Goal: Task Accomplishment & Management: Use online tool/utility

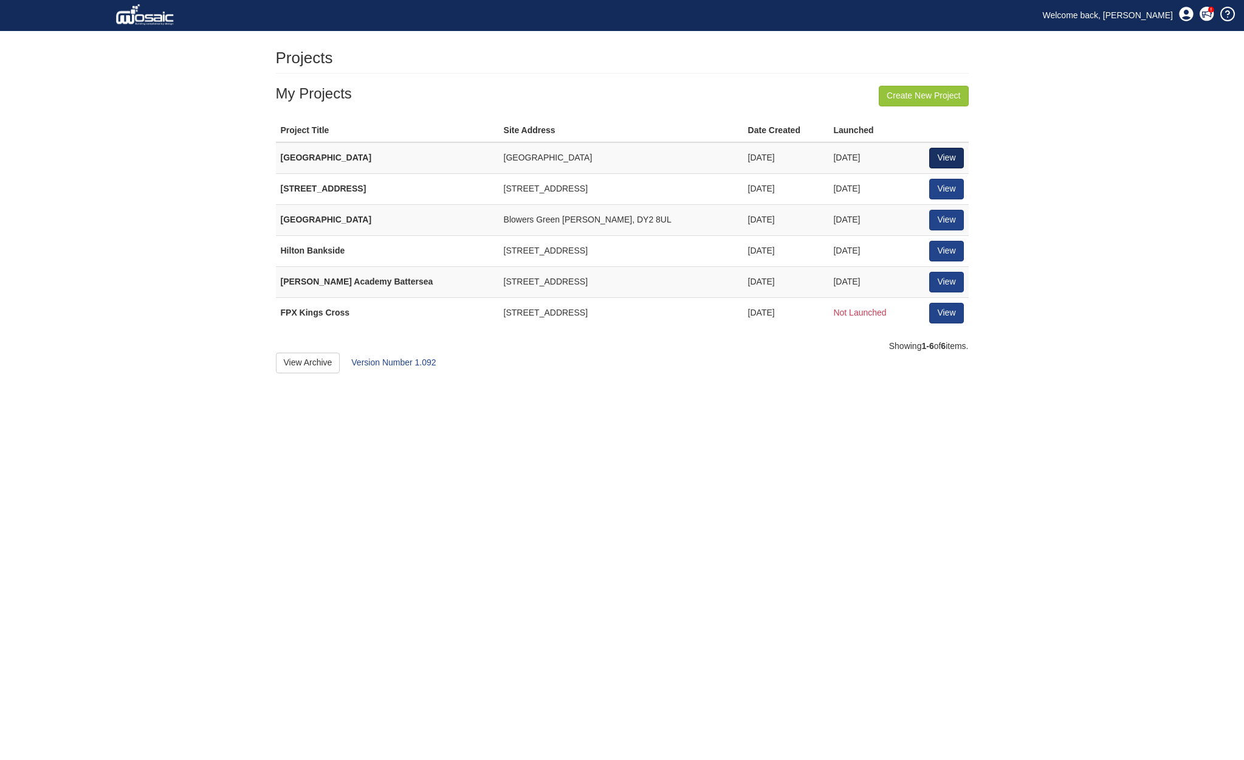
click at [944, 154] on link "View" at bounding box center [947, 158] width 34 height 21
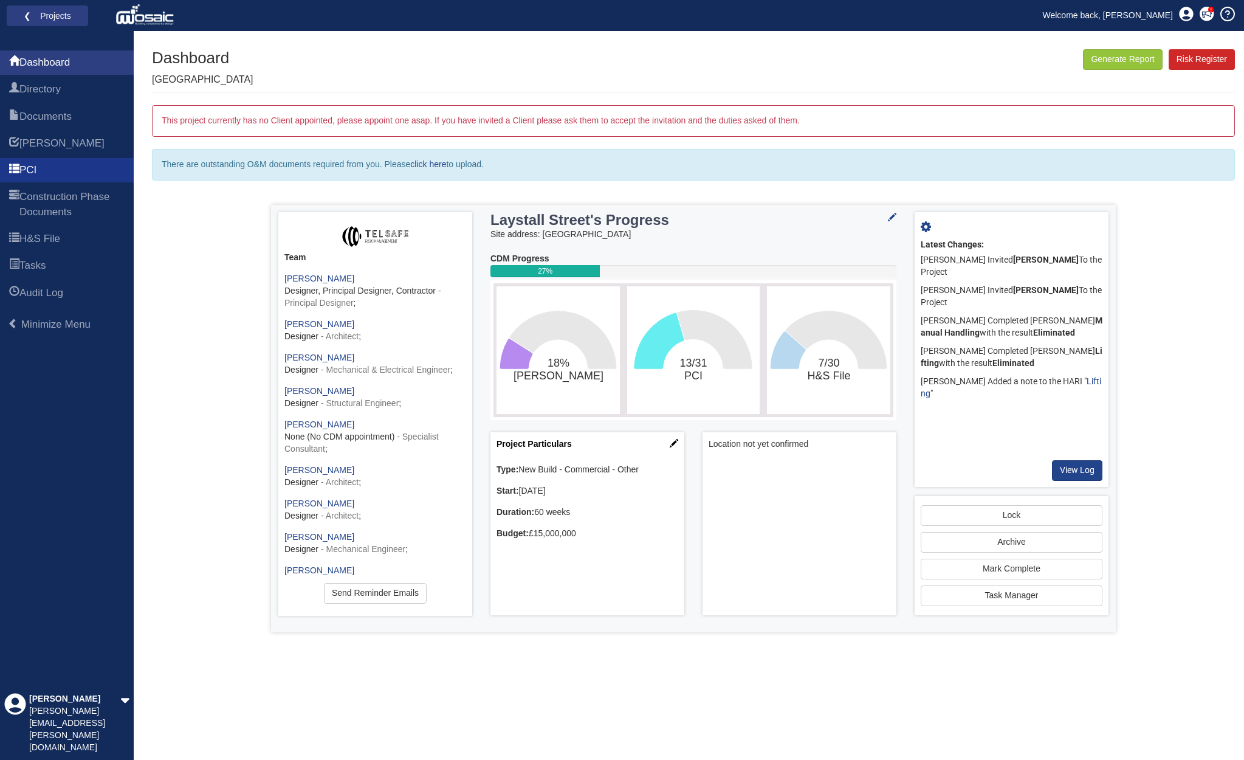
click at [30, 167] on span "PCI" at bounding box center [27, 170] width 17 height 15
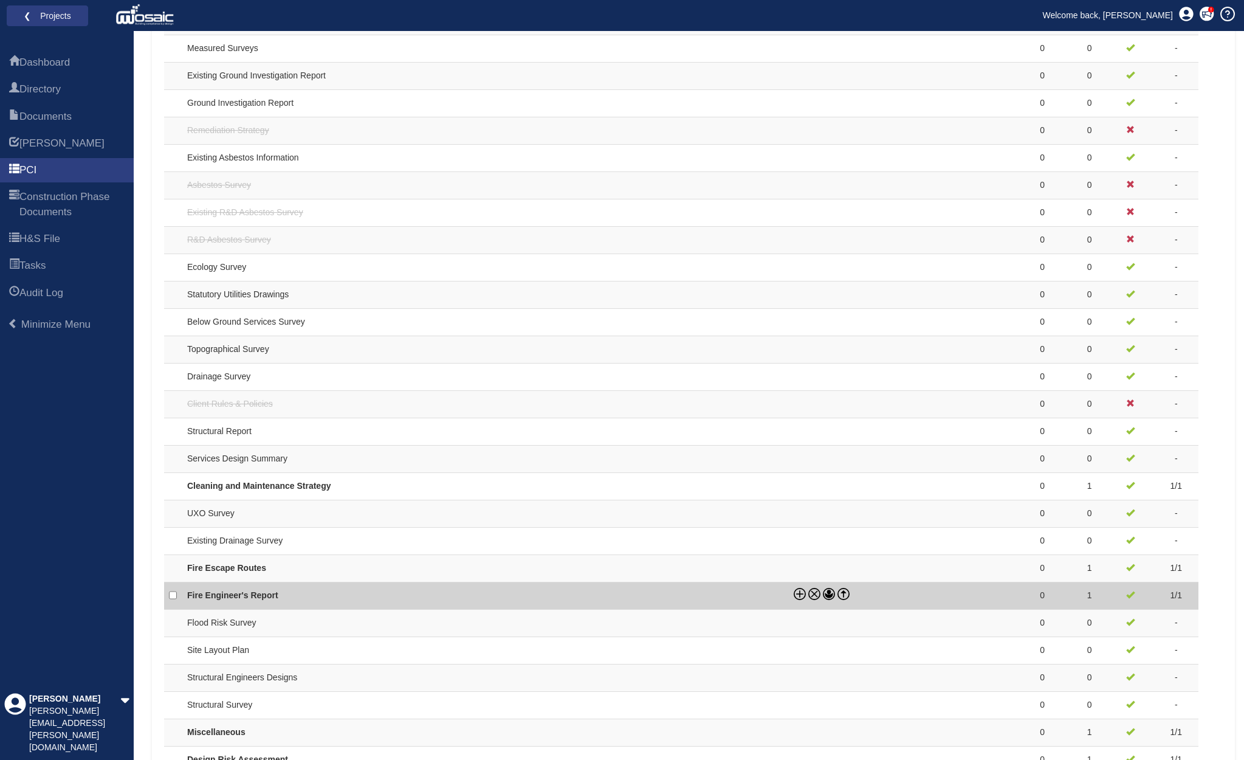
scroll to position [705, 0]
click at [846, 588] on icon at bounding box center [844, 594] width 12 height 12
checkbox input "true"
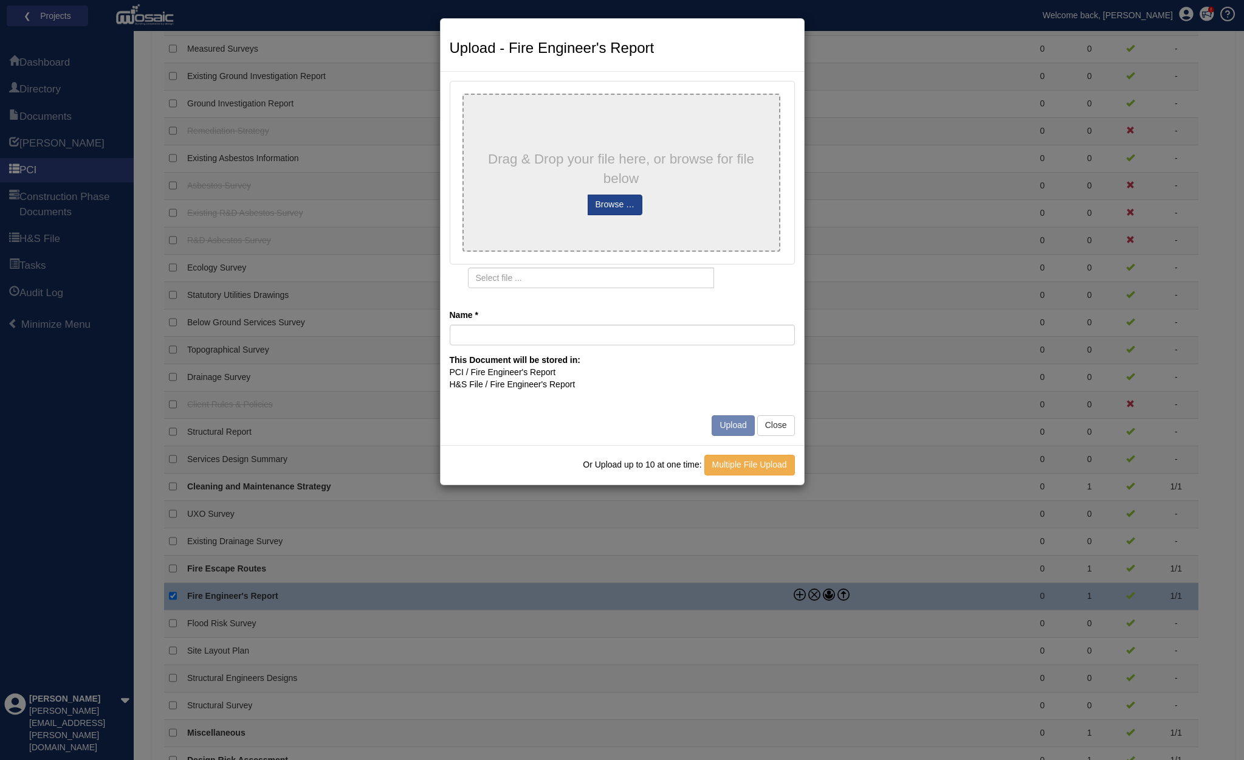
type input "7921_FS_01_DRAFT_250808 Laystall Street Outline Fire Strategy - DRAFT"
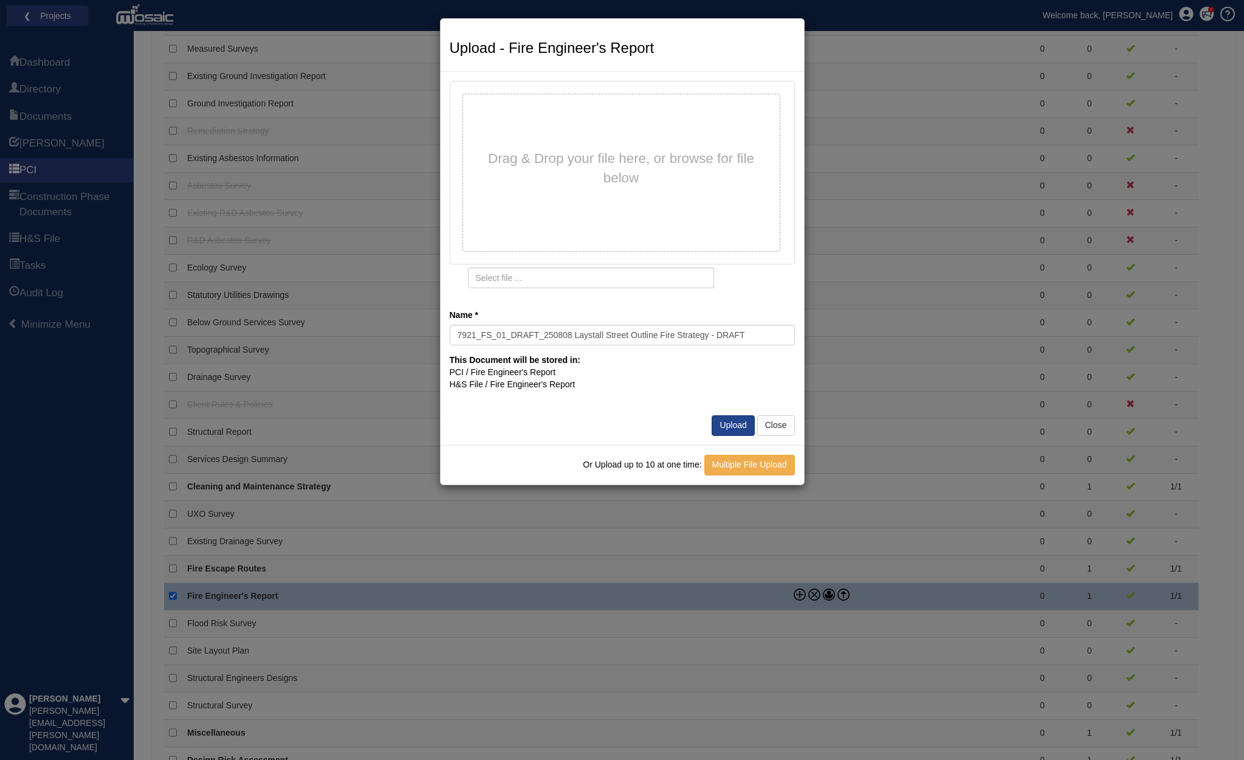
type input "7921_FS_01_DRAFT_250808 Laystall Street Outline Fire Strategy - DRAFT.pdf"
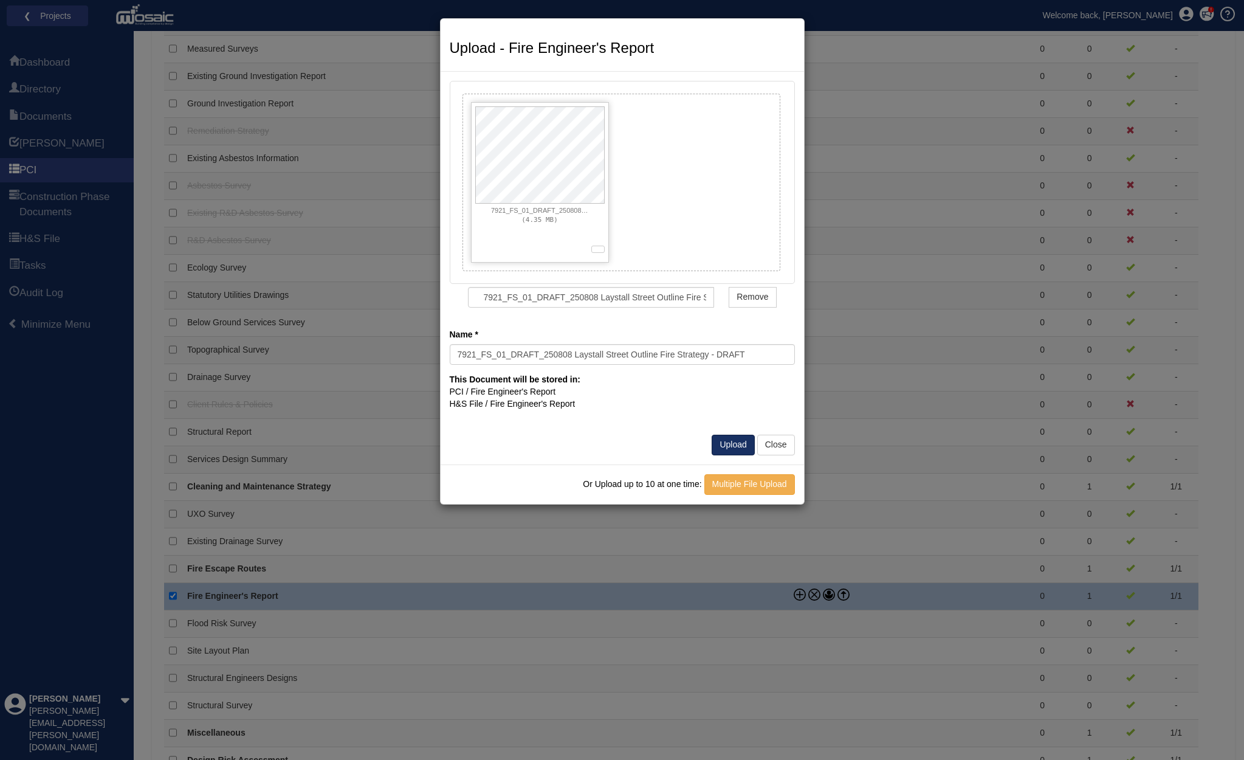
click at [726, 436] on button "Upload" at bounding box center [733, 445] width 43 height 21
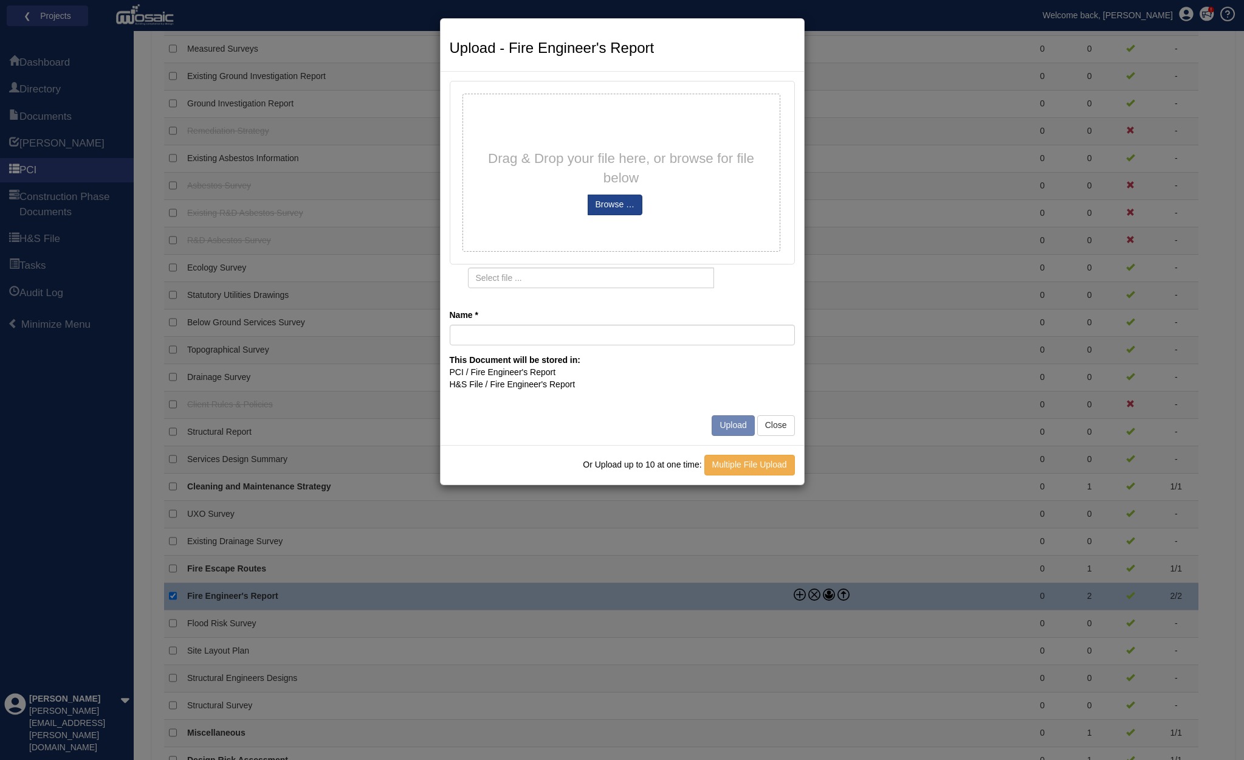
click at [891, 419] on div "Upload - Fire Engineer's Report Drag & Drop your file here, or browse for file …" at bounding box center [622, 380] width 1244 height 760
click at [771, 418] on button "Close" at bounding box center [777, 425] width 38 height 21
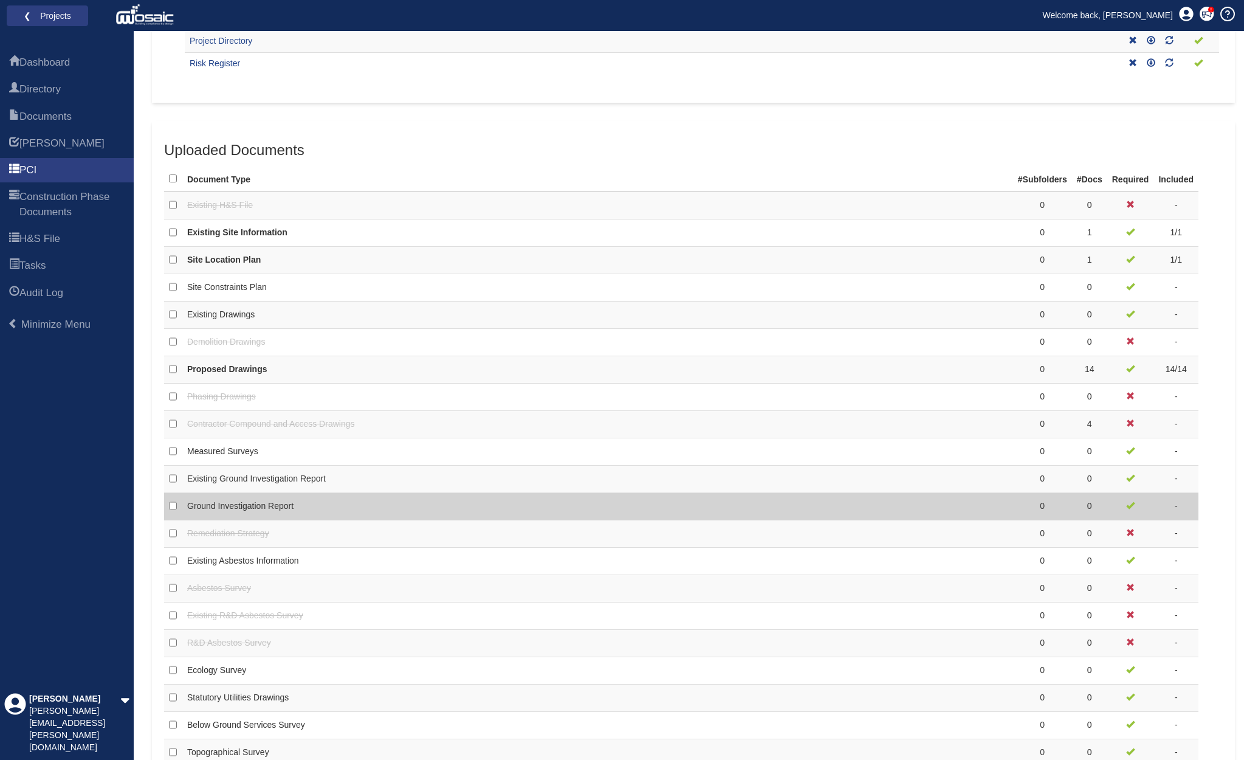
scroll to position [302, 0]
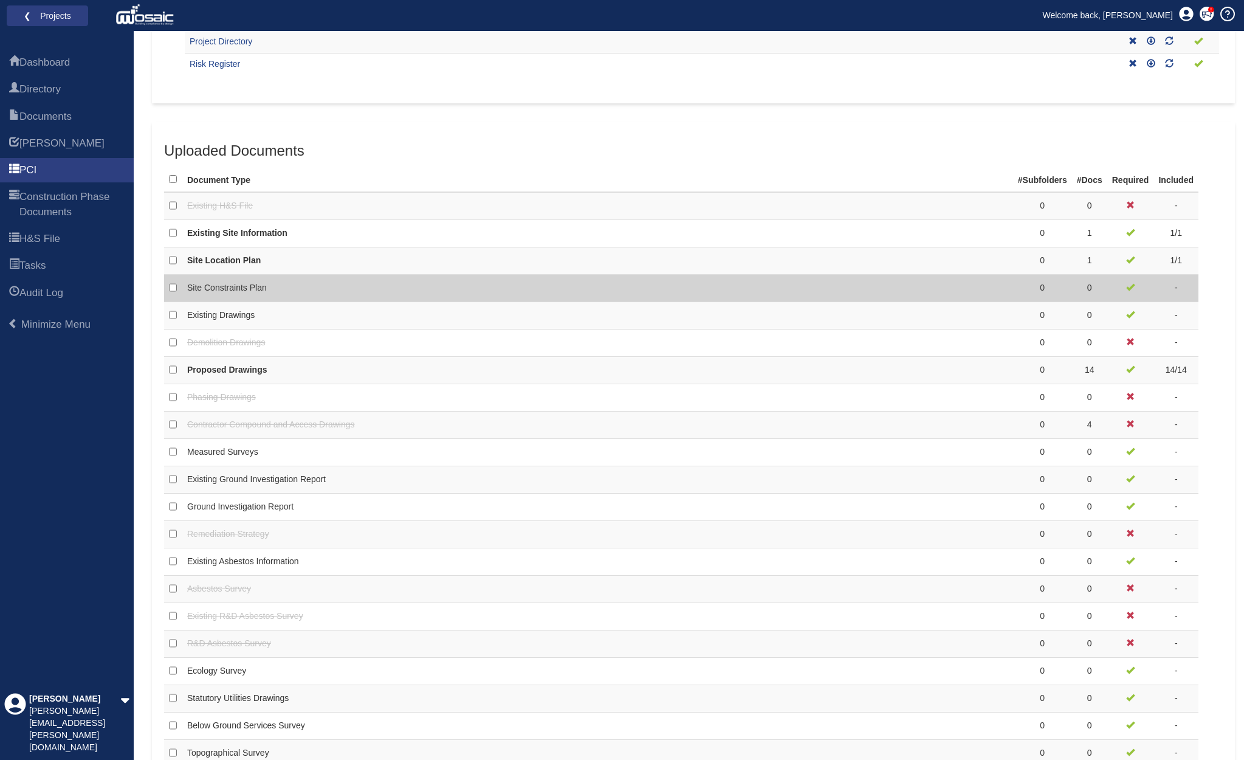
click at [483, 286] on td "Site Constraints Plan" at bounding box center [485, 288] width 607 height 27
checkbox input "true"
checkbox input "false"
click at [845, 280] on icon at bounding box center [844, 286] width 12 height 12
checkbox input "false"
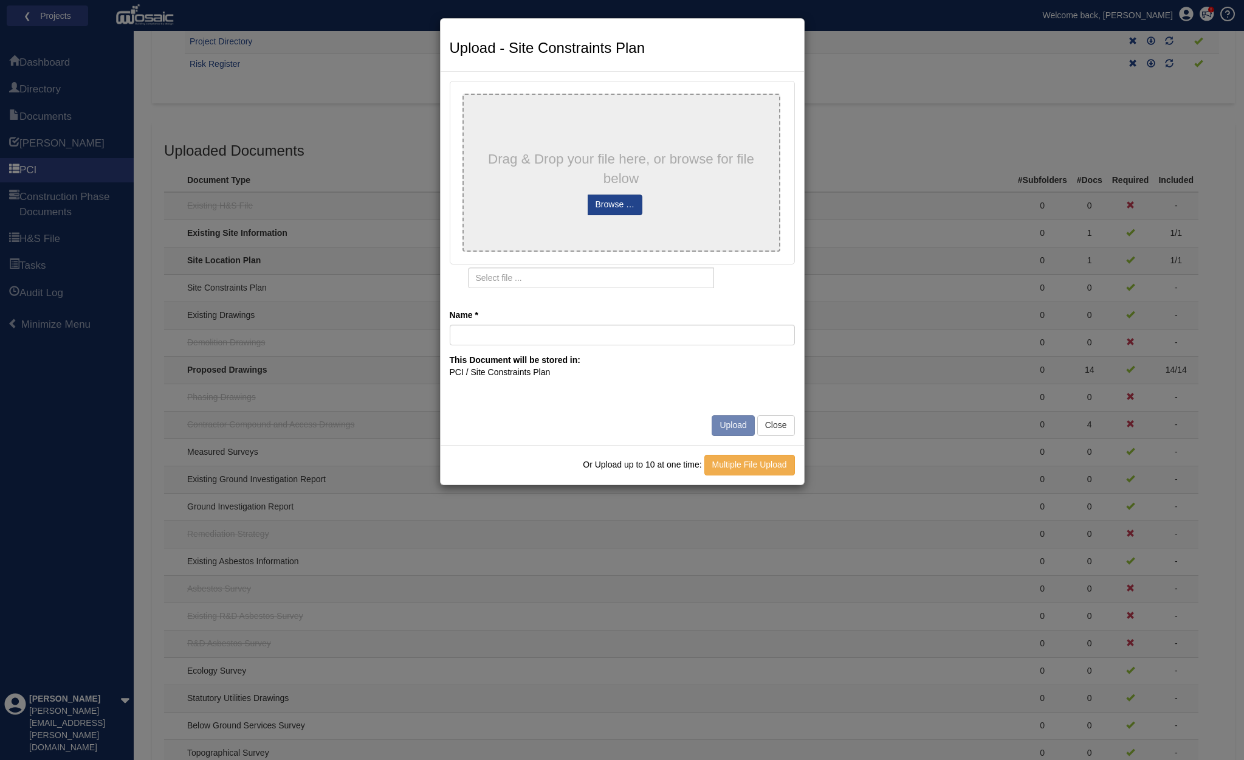
type input "Site Setup and Hoarding Plan"
type input "Site Setup and Hoarding Plan.pdf"
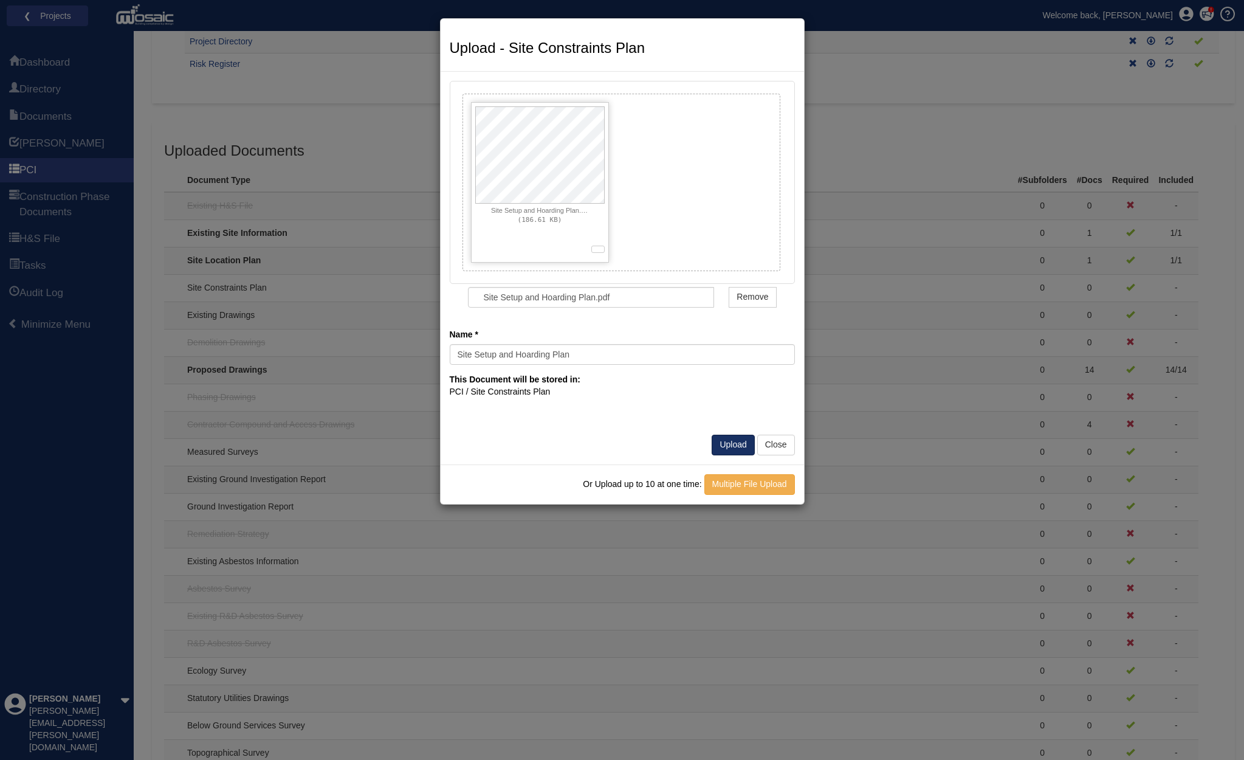
click at [728, 438] on button "Upload" at bounding box center [733, 445] width 43 height 21
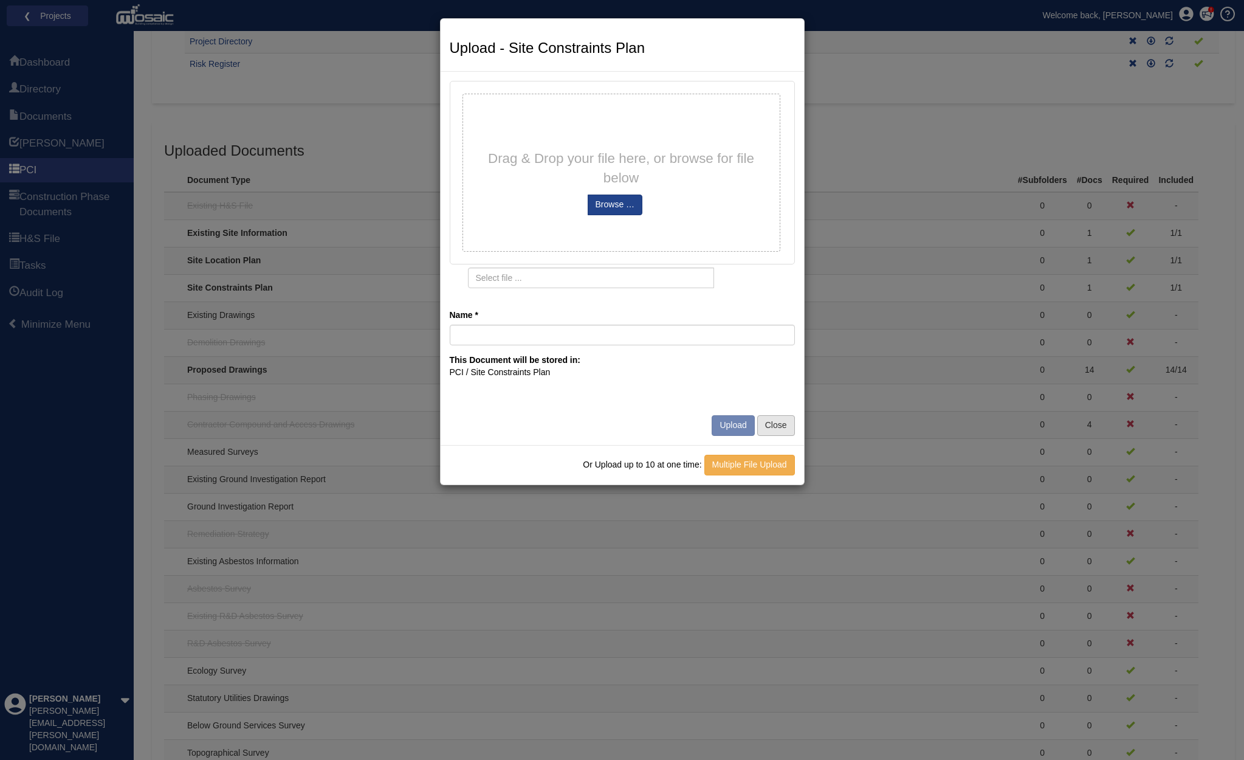
click at [776, 417] on button "Close" at bounding box center [777, 425] width 38 height 21
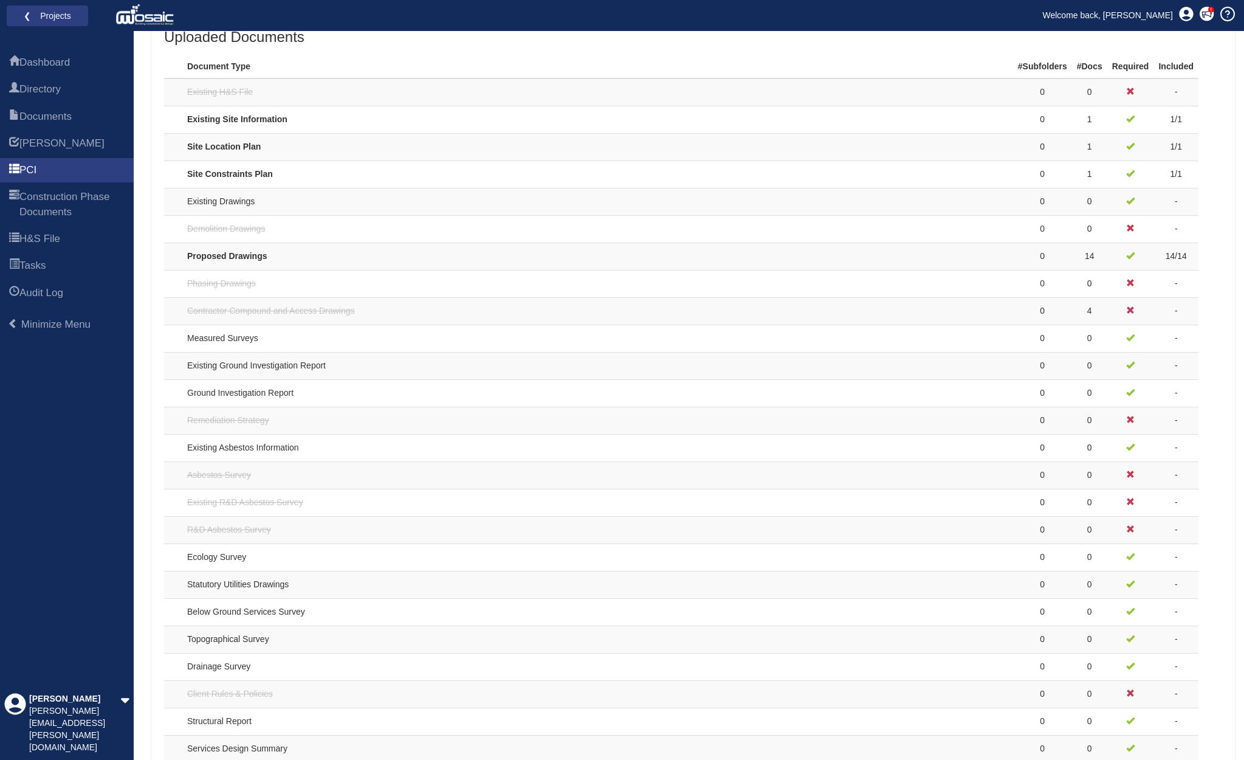
scroll to position [421, 0]
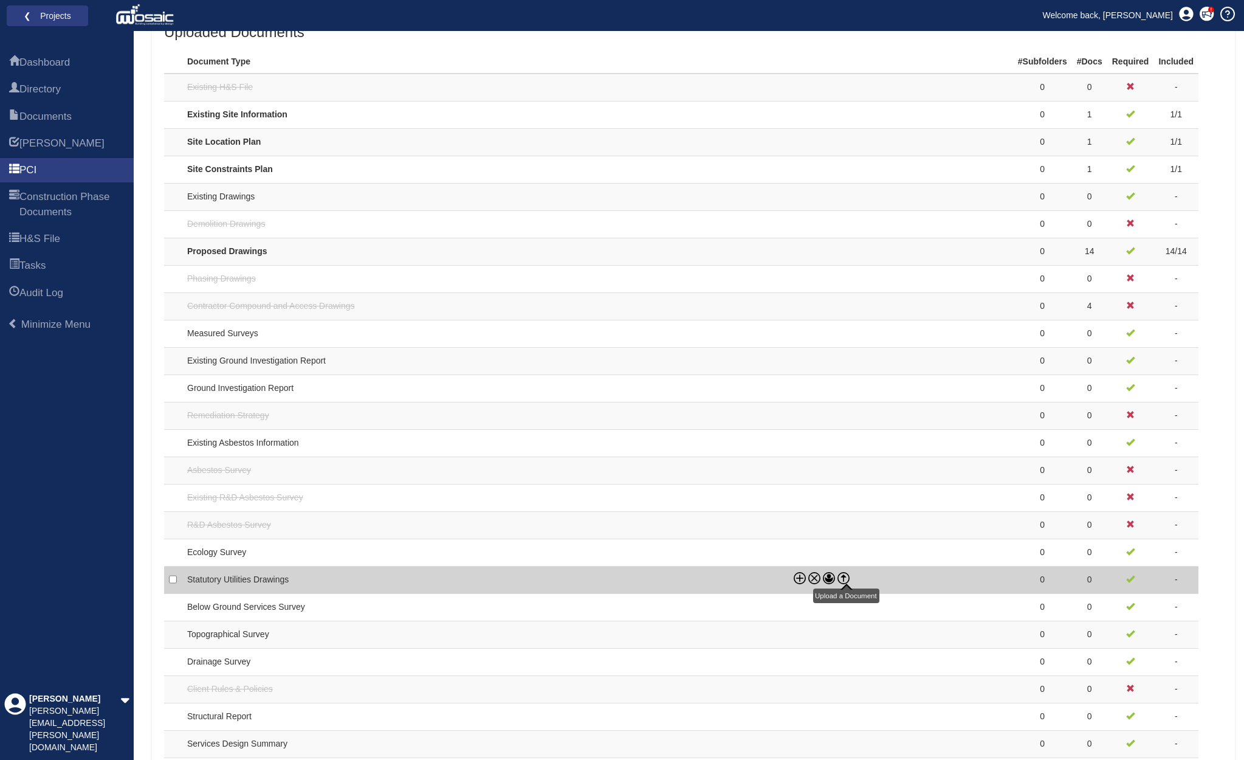
click at [844, 576] on icon at bounding box center [844, 578] width 0 height 5
checkbox input "true"
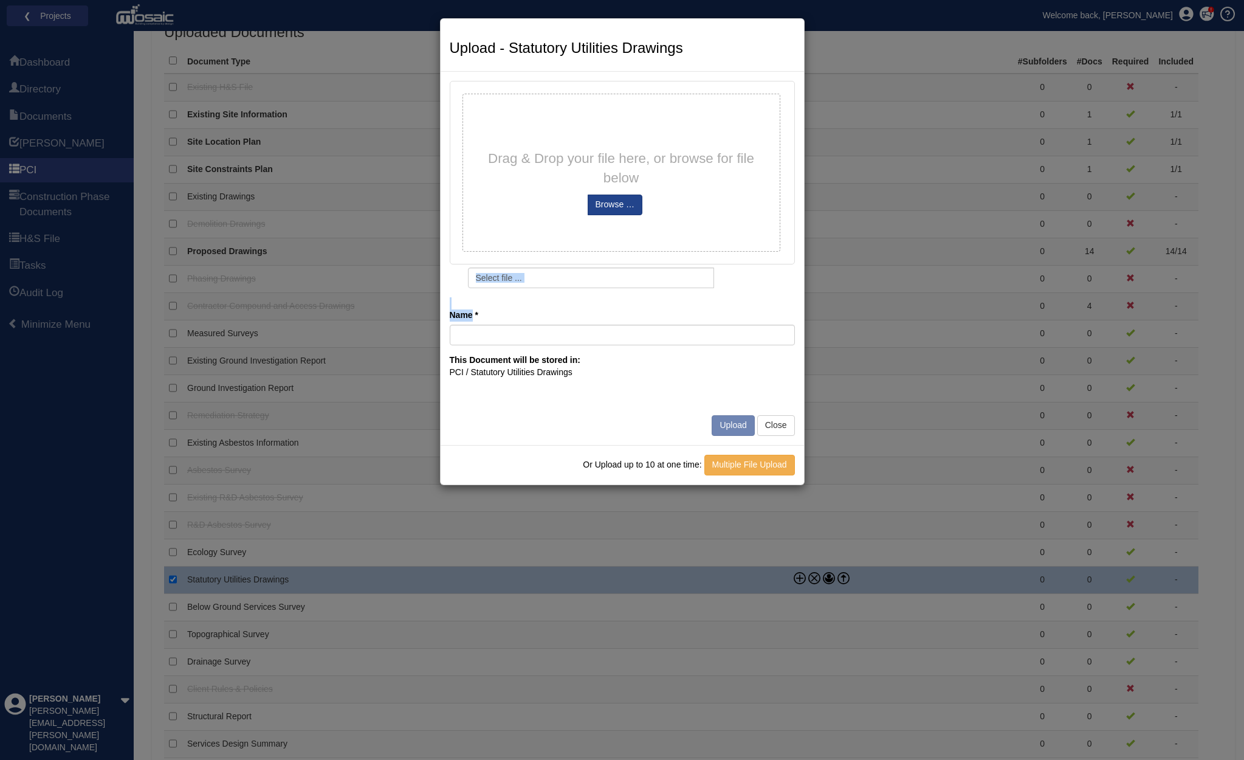
drag, startPoint x: 661, startPoint y: 303, endPoint x: 709, endPoint y: 241, distance: 78.9
click at [672, 219] on form "Drag & Drop your file here, or browse for file below 0% Remove Cancel Browse … …" at bounding box center [622, 258] width 345 height 355
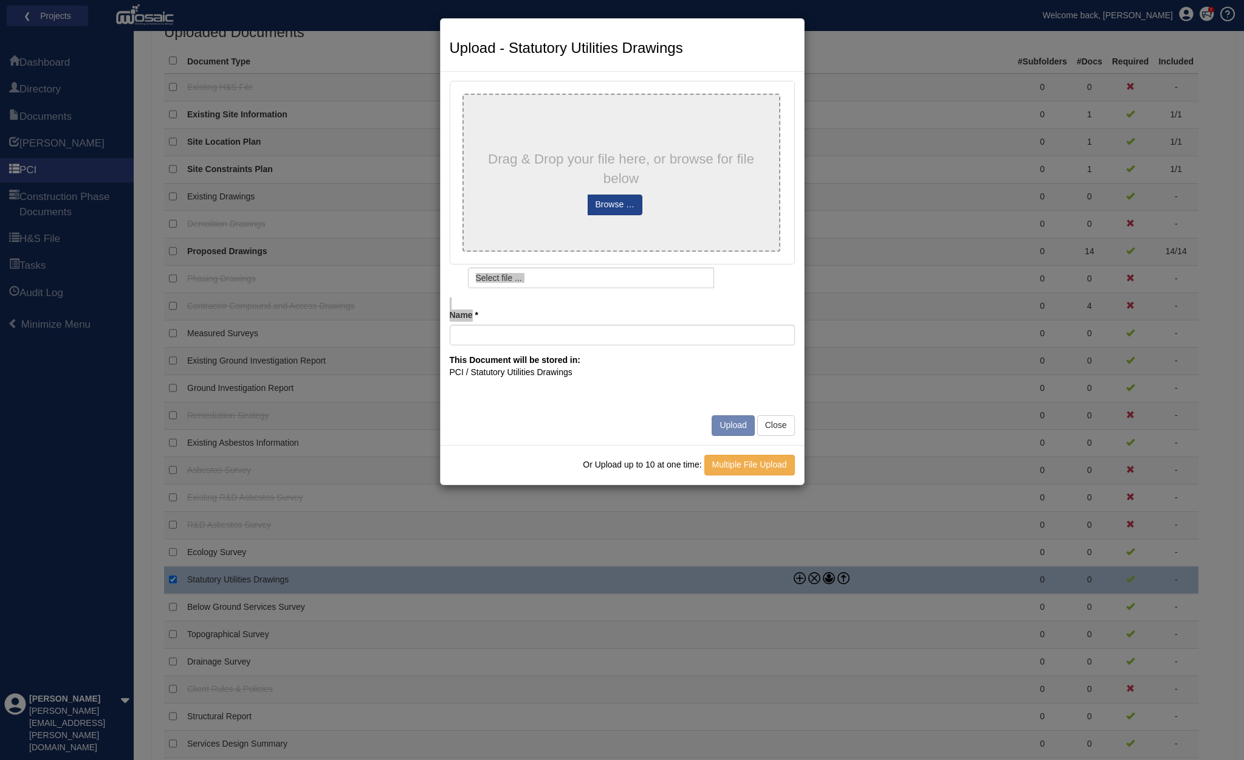
type input "14894_Rev1[37]"
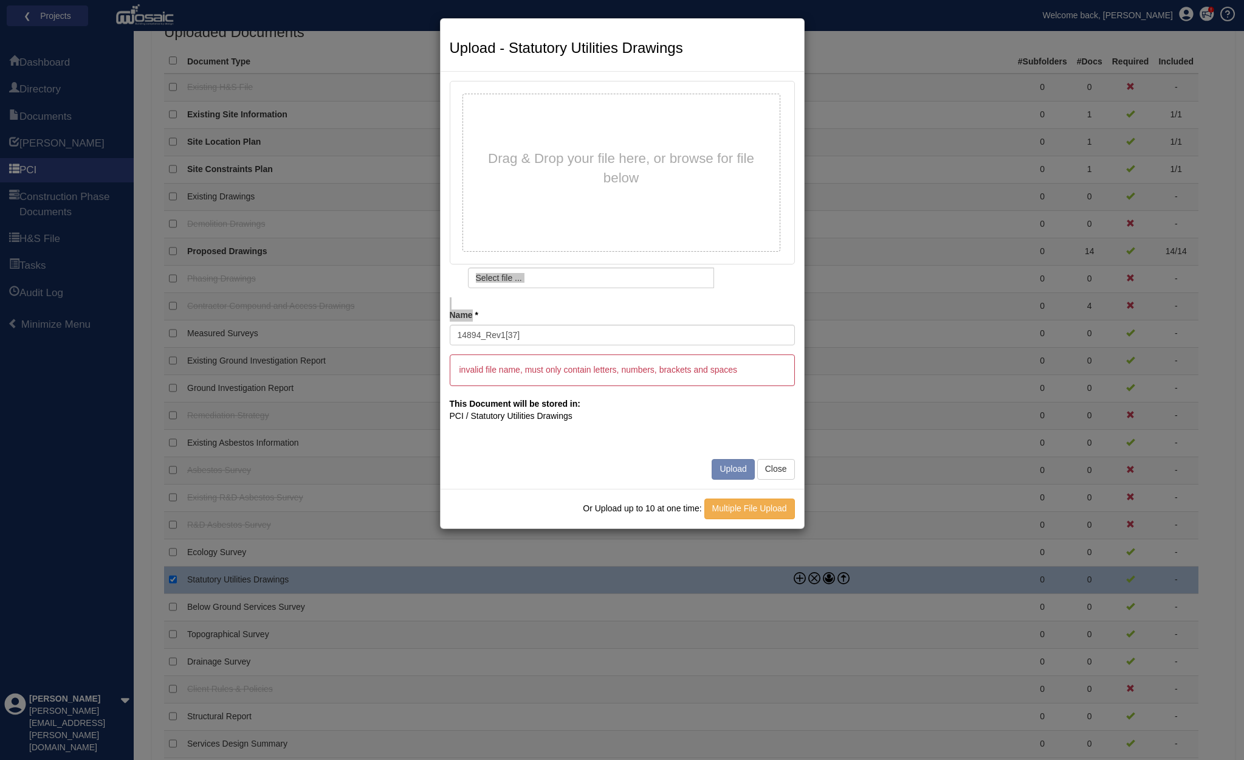
type input "14894_Rev1_37_.pdf"
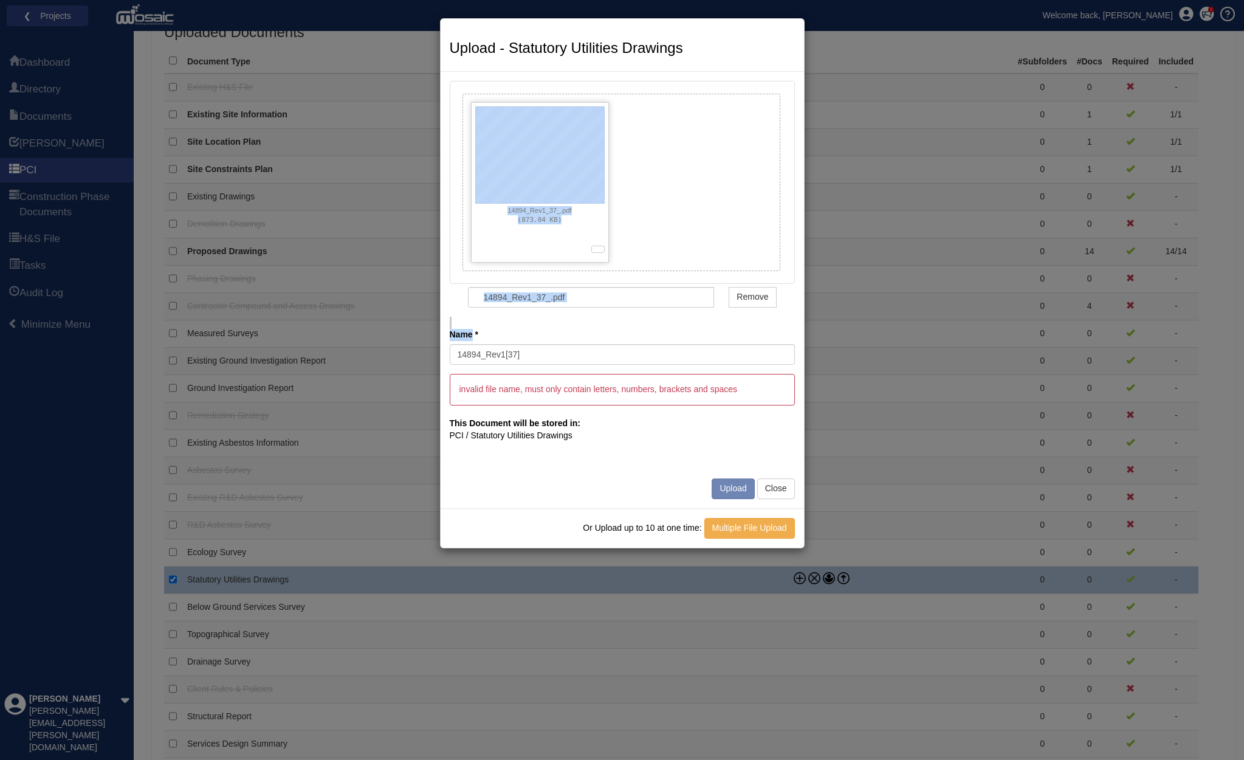
click at [780, 480] on button "Close" at bounding box center [777, 488] width 38 height 21
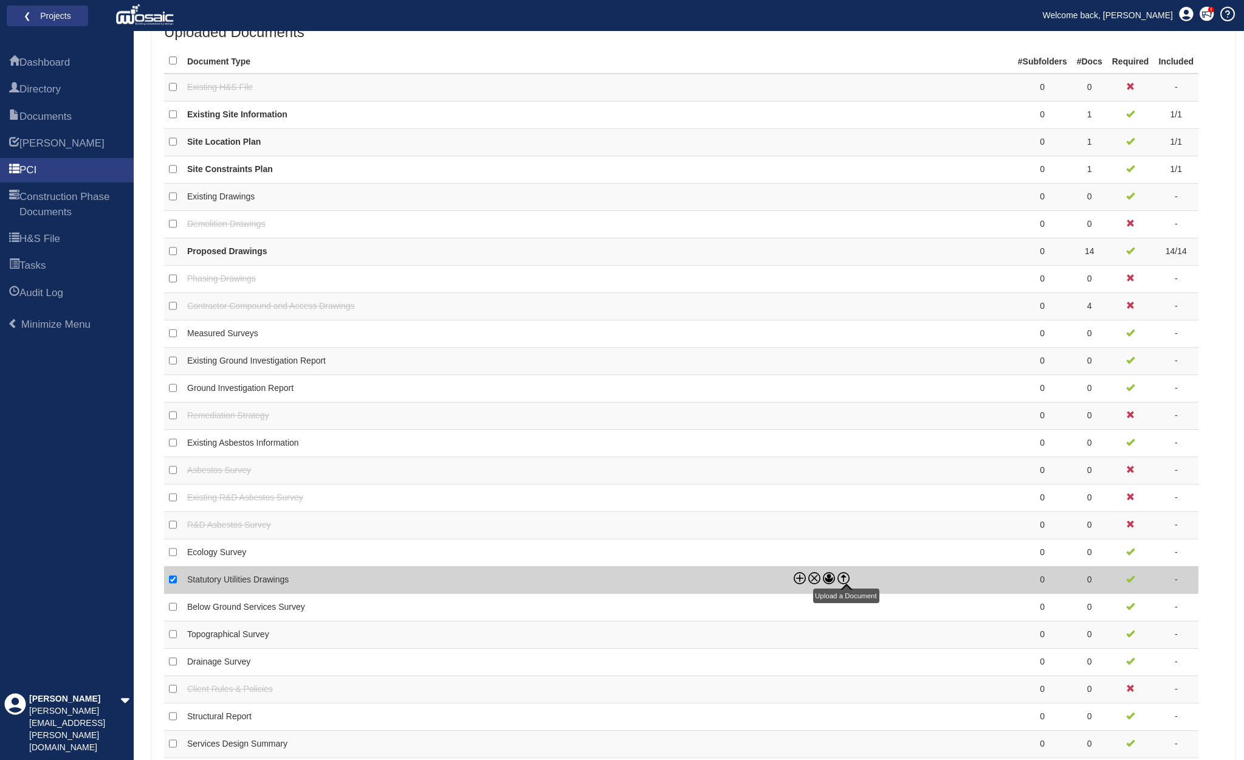
click at [844, 577] on icon at bounding box center [844, 579] width 0 height 5
checkbox input "false"
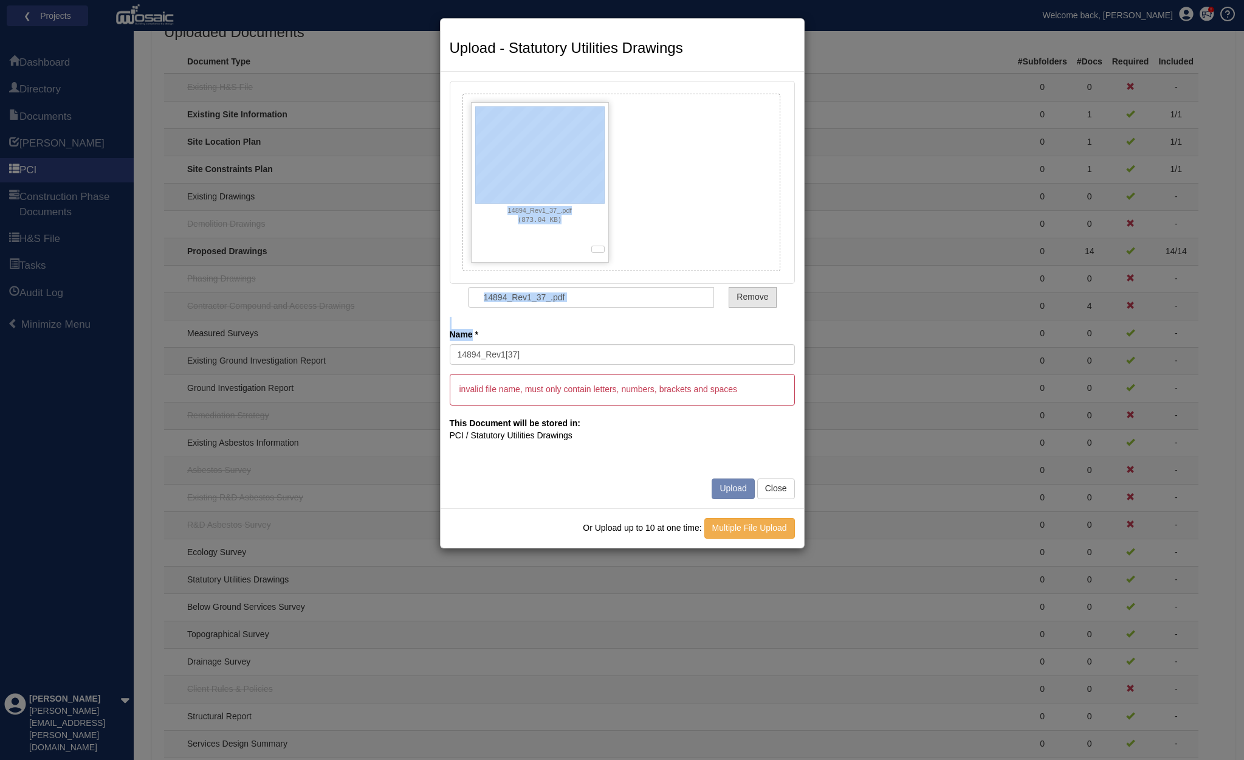
click at [758, 303] on button "Remove" at bounding box center [752, 297] width 47 height 21
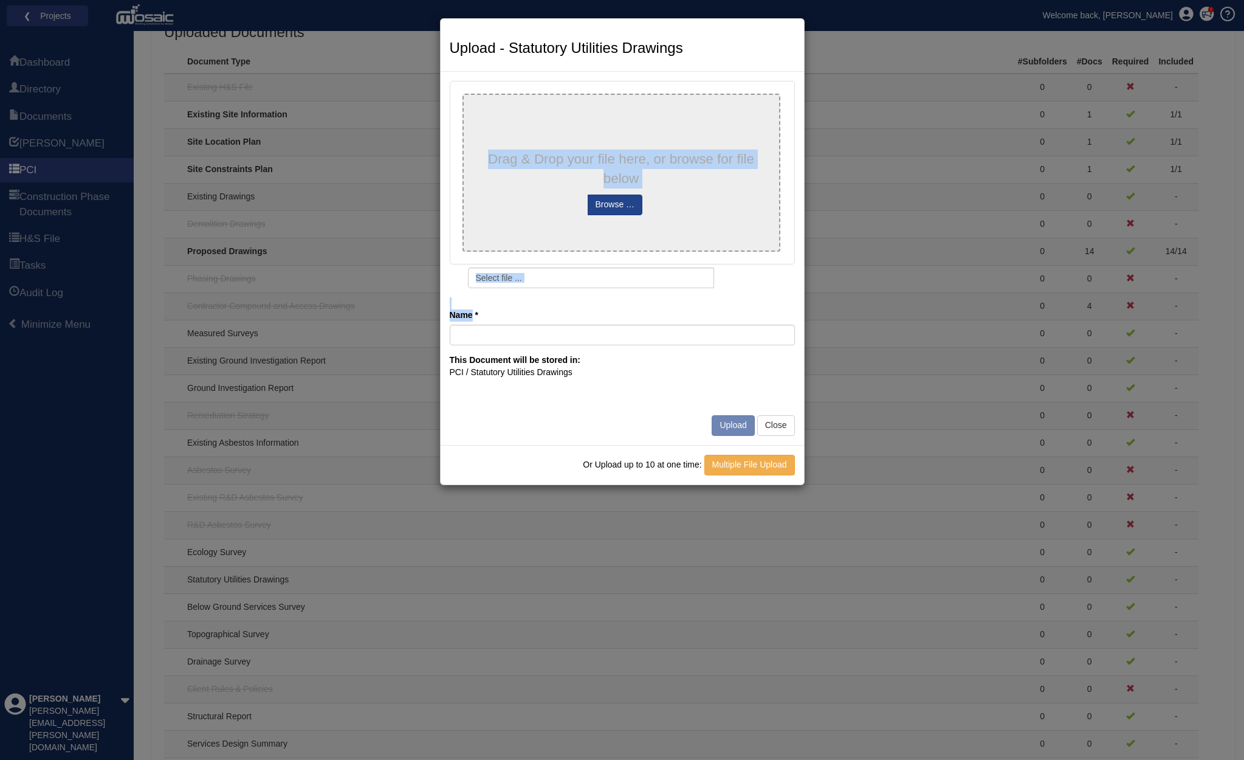
type input "14894_Rev1"
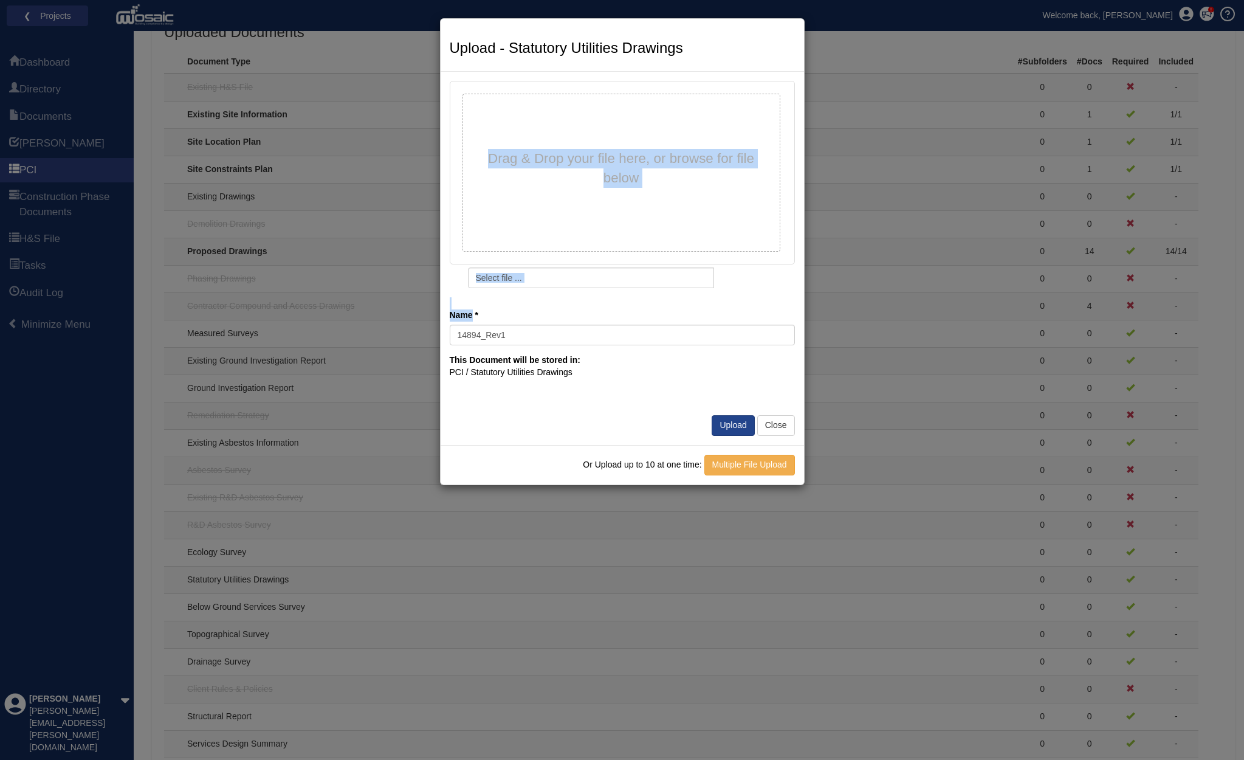
type input "14894_Rev1.pdf"
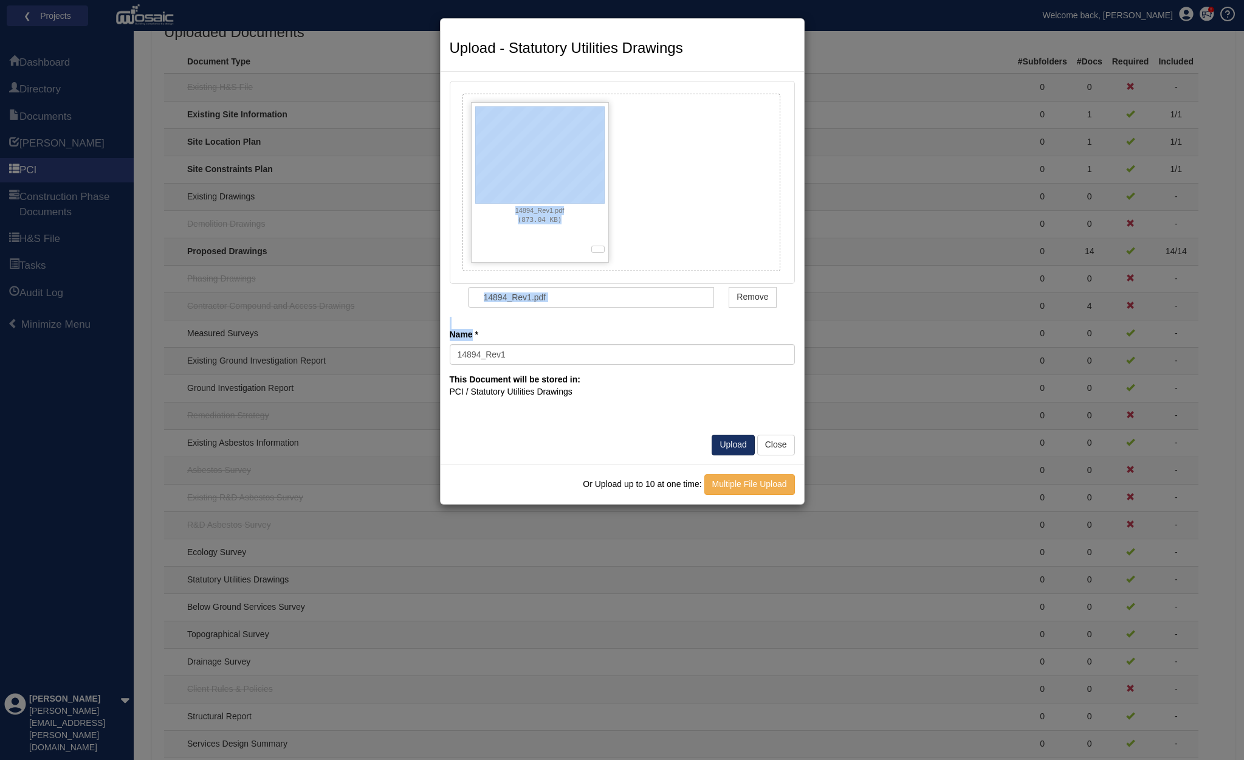
click at [730, 439] on button "Upload" at bounding box center [733, 445] width 43 height 21
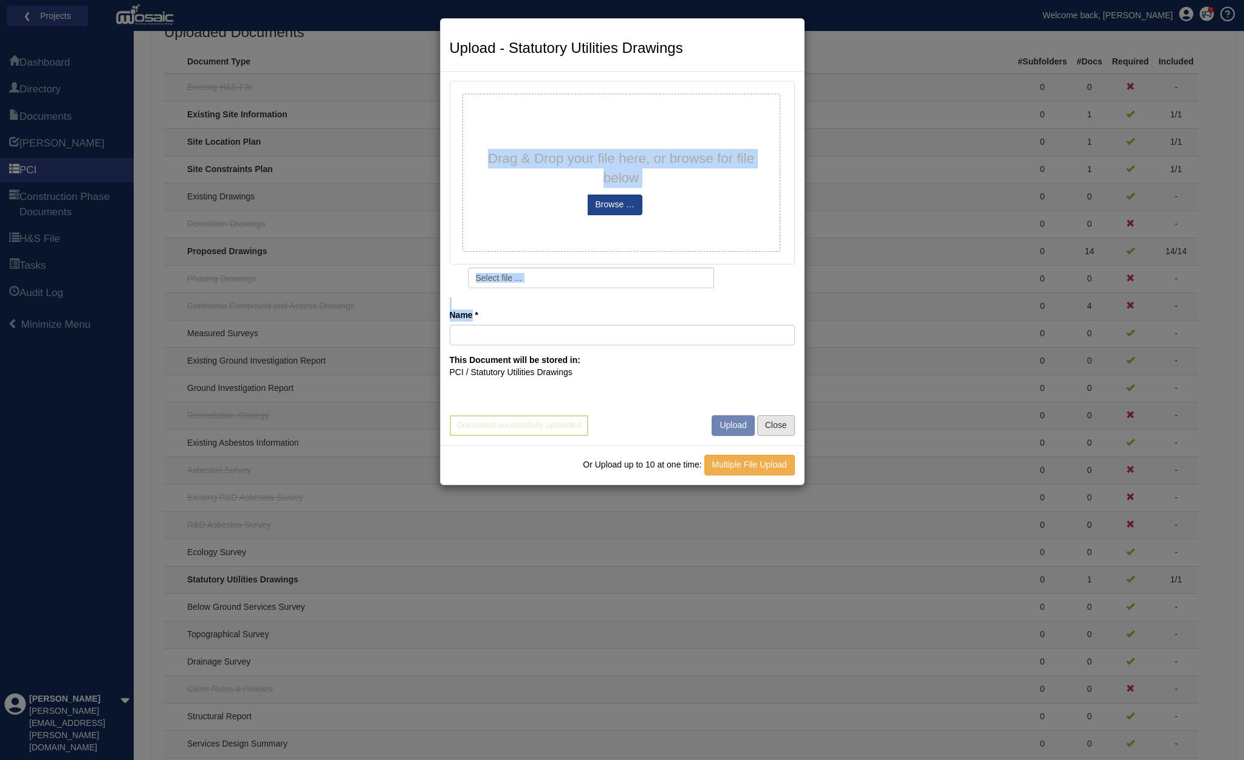
click at [783, 423] on button "Close" at bounding box center [777, 425] width 38 height 21
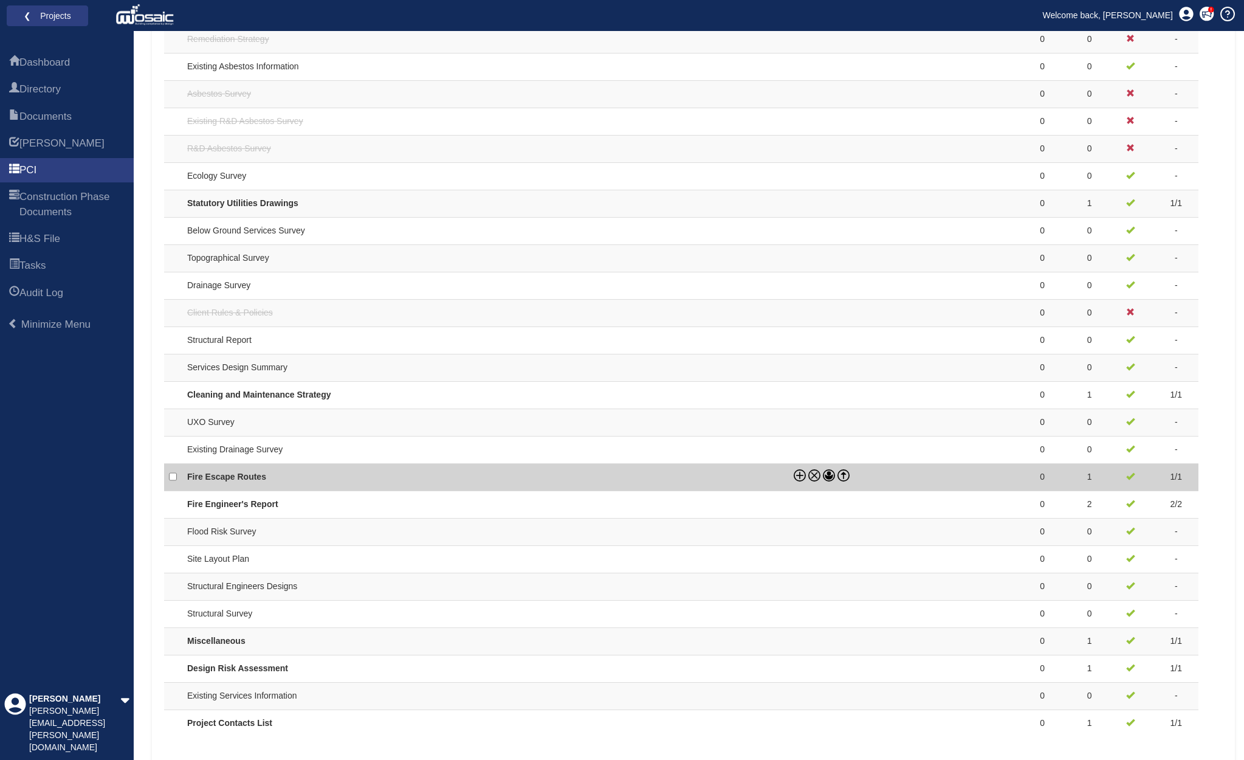
scroll to position [795, 0]
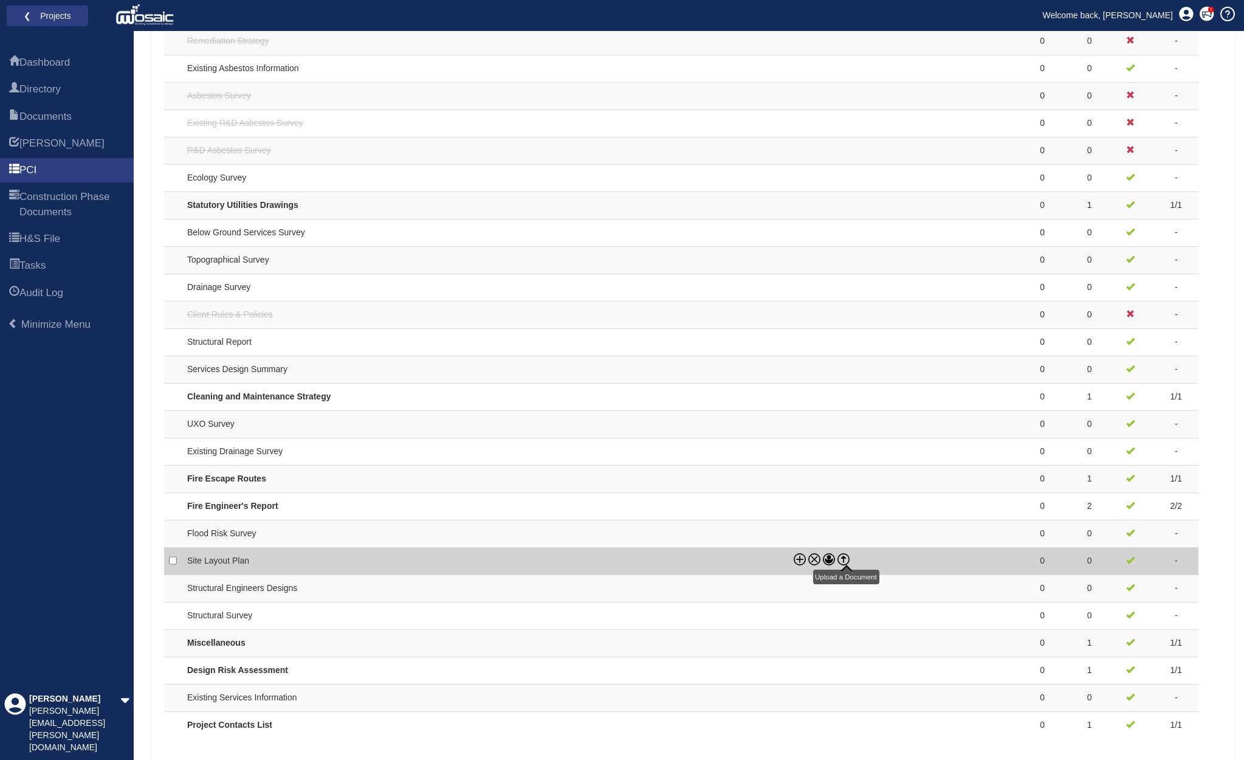
click at [848, 554] on icon at bounding box center [844, 559] width 12 height 12
checkbox input "true"
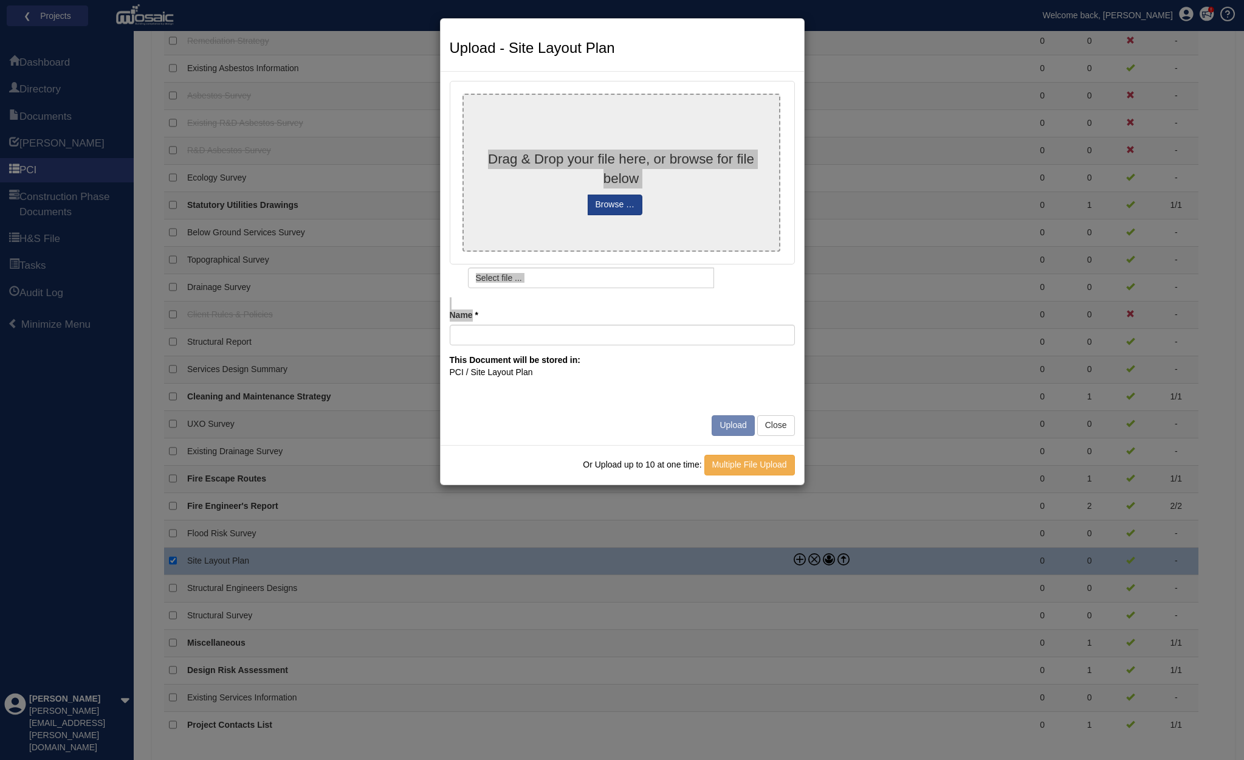
type input "10403-SHP-A-G100-PL-00-001"
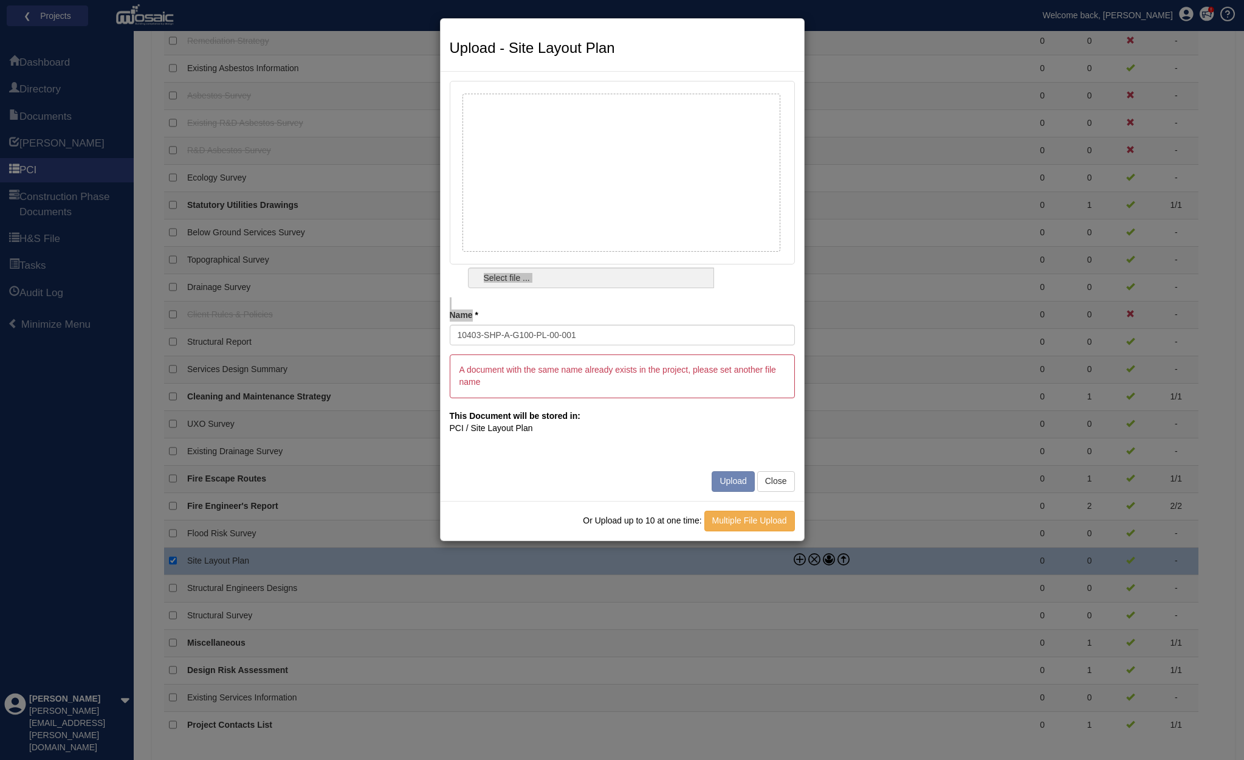
type input "10403-SHP-A-G100-PL-00-001.pdf"
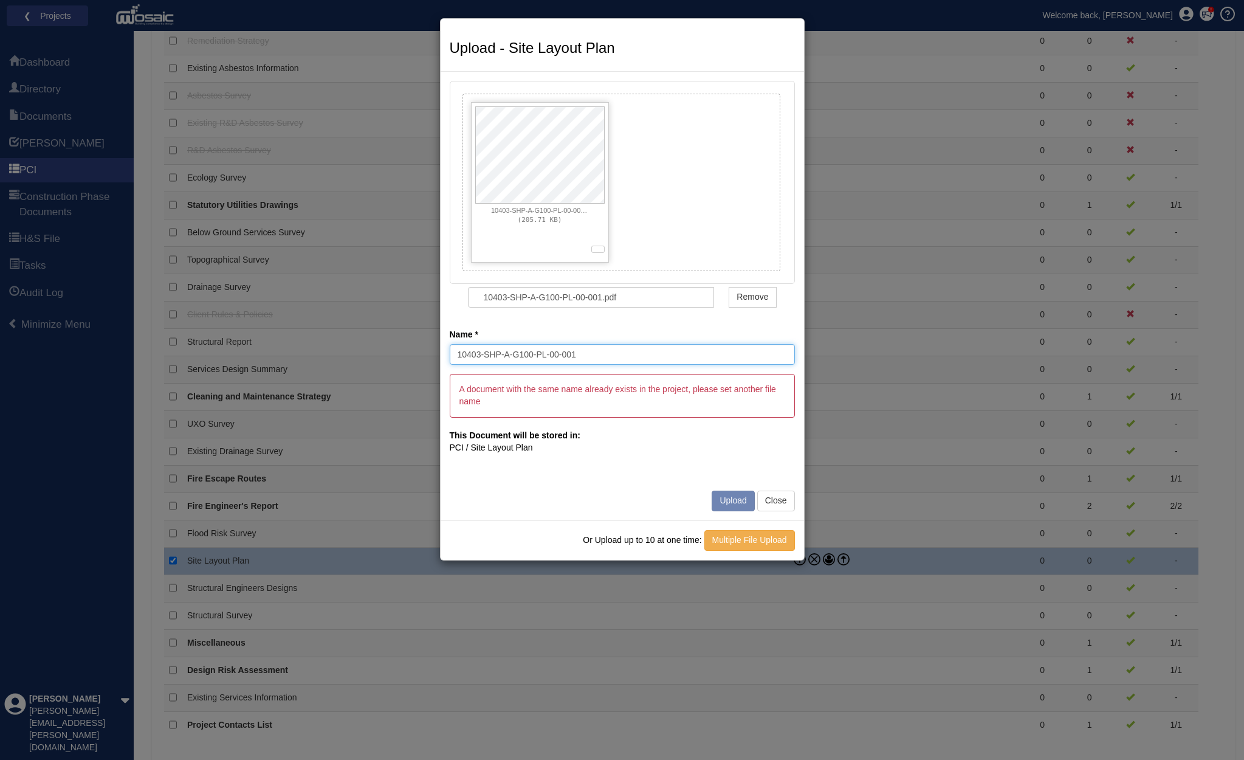
drag, startPoint x: 481, startPoint y: 354, endPoint x: 447, endPoint y: 352, distance: 33.5
click at [447, 352] on div "10403-SHP-A-G100-PL-00-001.pdf (205.71 KB) 0% 10403-SHP-A-G100-PL-00-001.pdf Re…" at bounding box center [623, 296] width 364 height 449
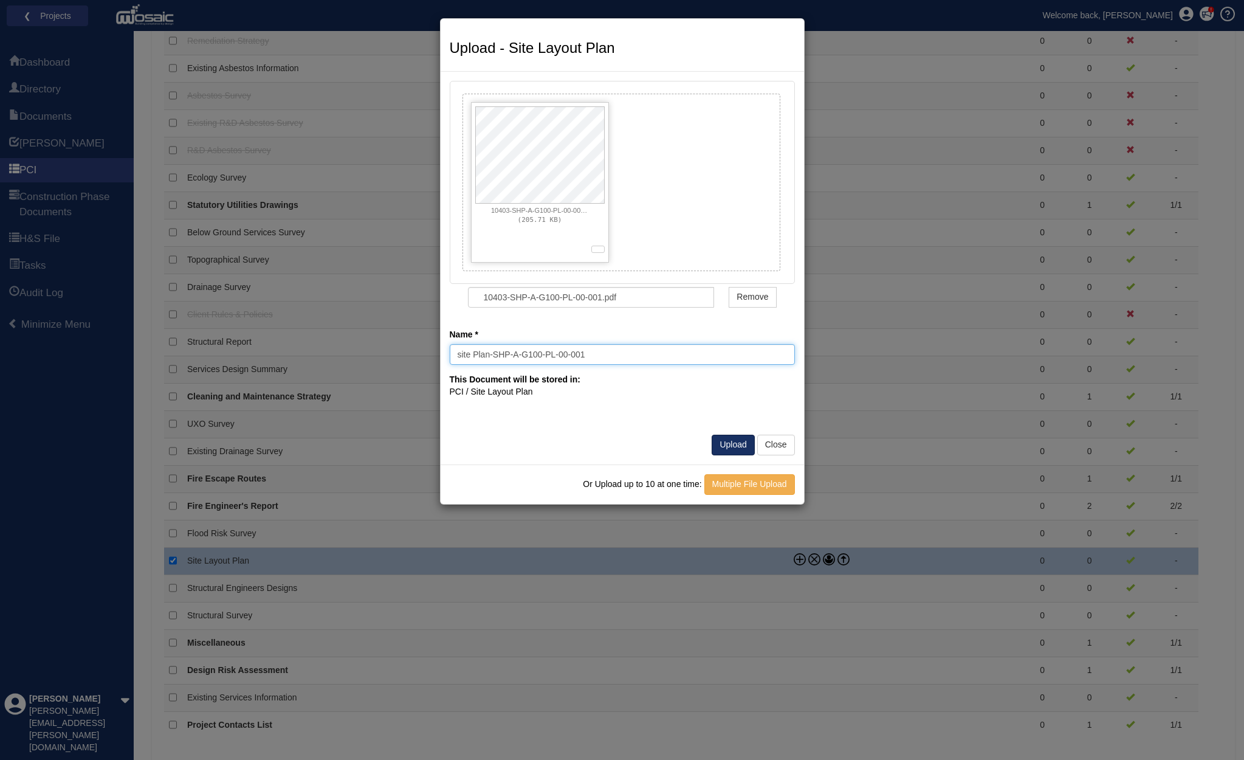
type input "site Plan-SHP-A-G100-PL-00-001"
click at [733, 440] on button "Upload" at bounding box center [733, 445] width 43 height 21
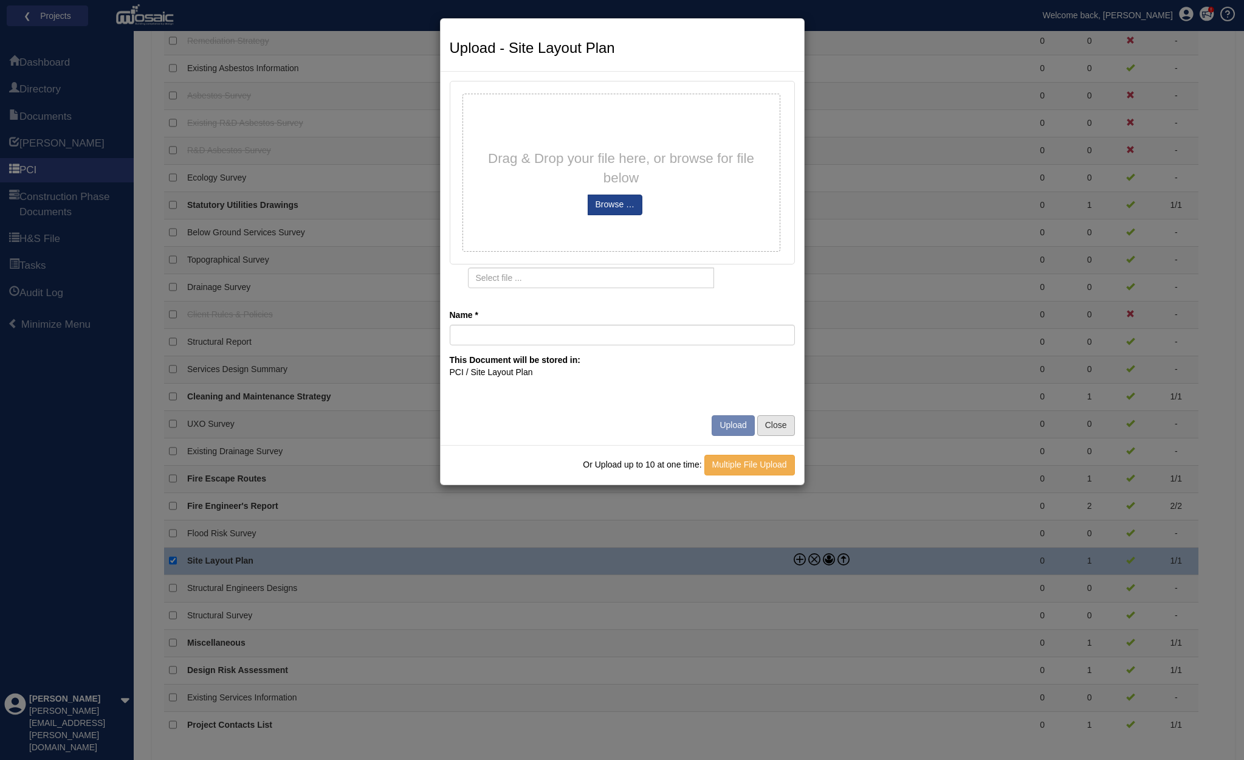
click at [778, 418] on button "Close" at bounding box center [777, 425] width 38 height 21
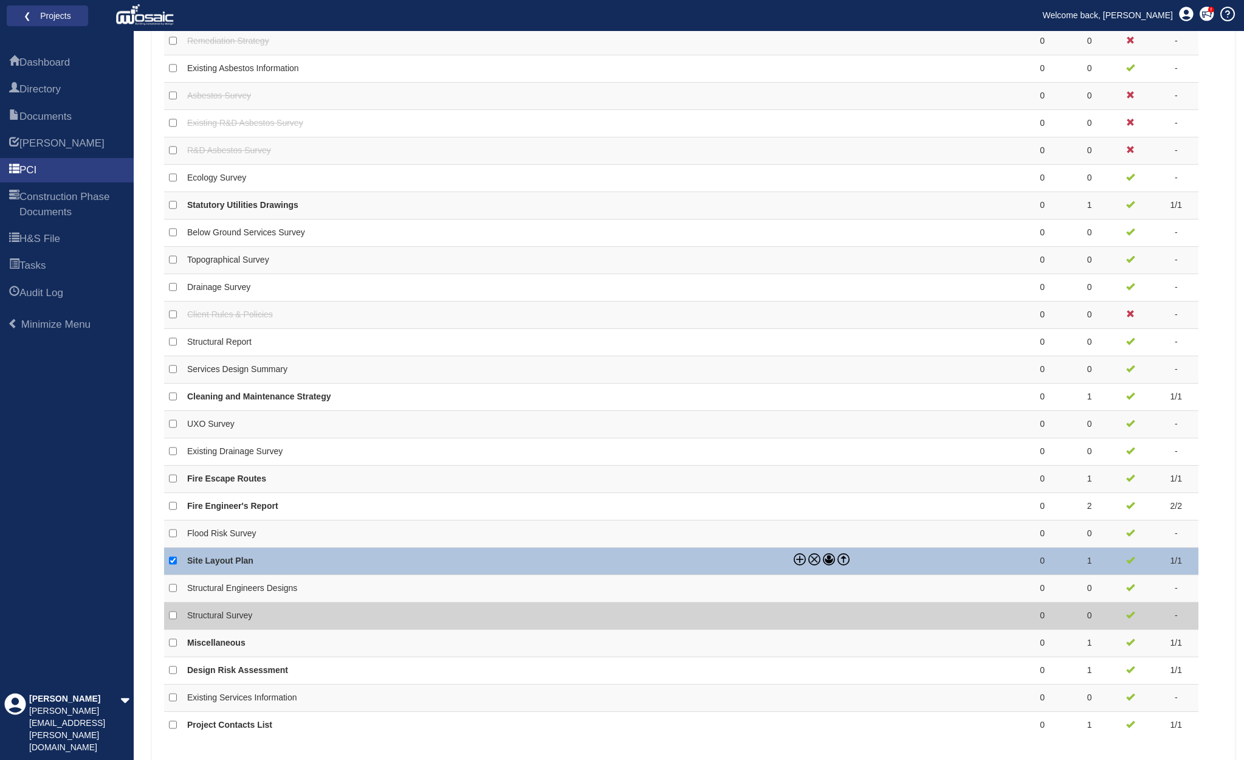
click at [721, 608] on td "Structural Survey" at bounding box center [485, 615] width 607 height 27
checkbox input "false"
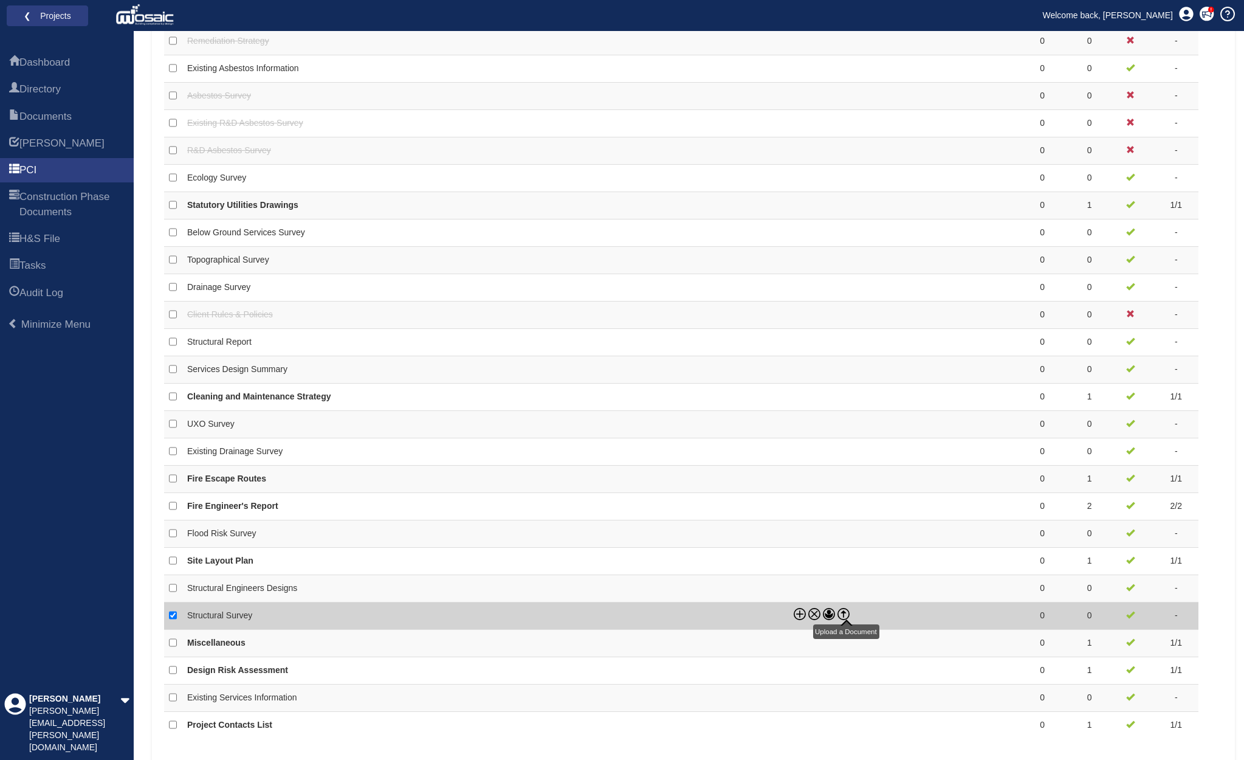
click at [846, 608] on icon at bounding box center [844, 614] width 12 height 12
checkbox input "false"
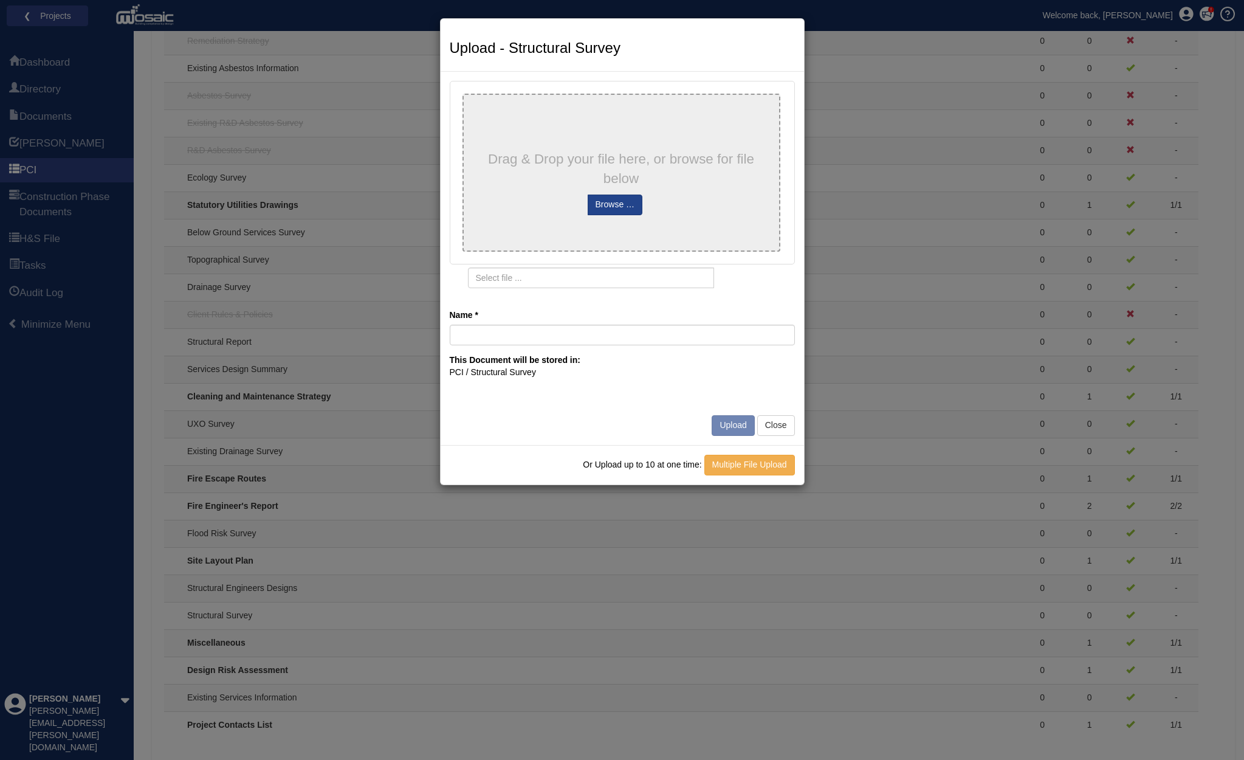
type input "CMS Manchester - Schedule of Condition Report"
type input "CMS Manchester - Schedule of Condition Report.pdf"
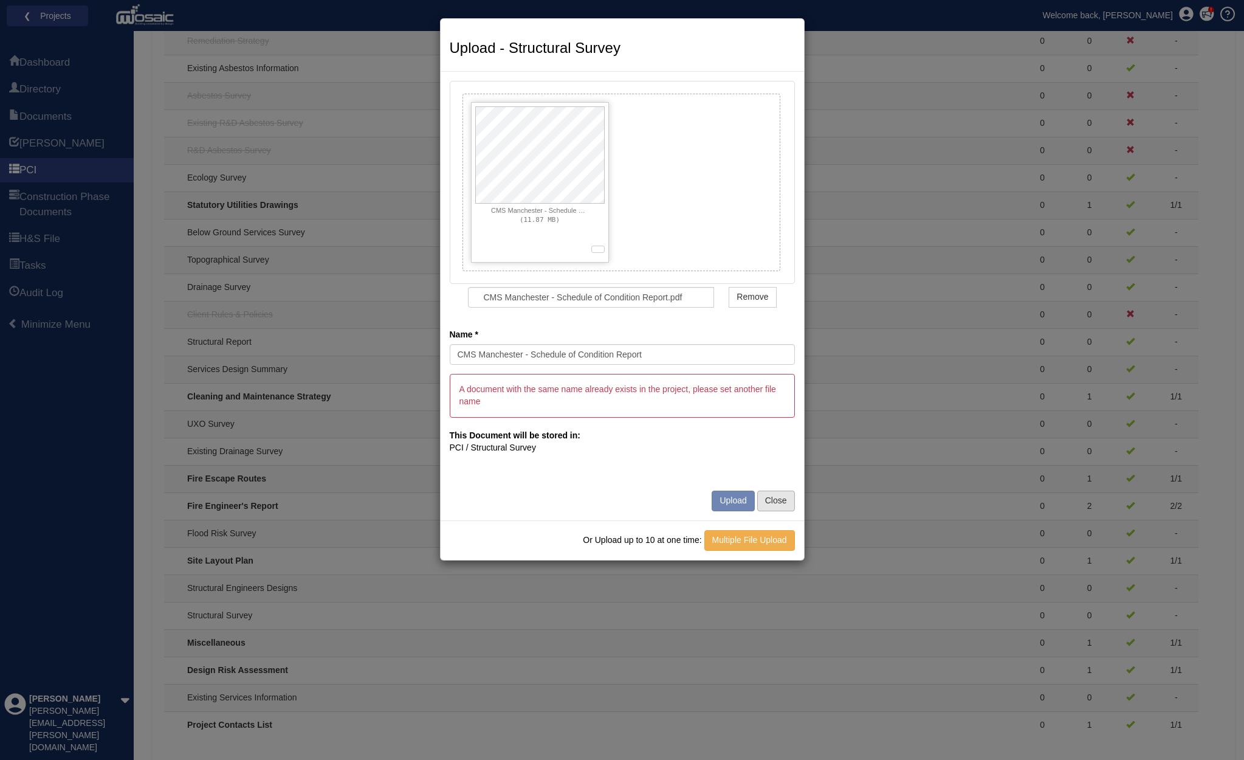
click at [776, 499] on button "Close" at bounding box center [777, 501] width 38 height 21
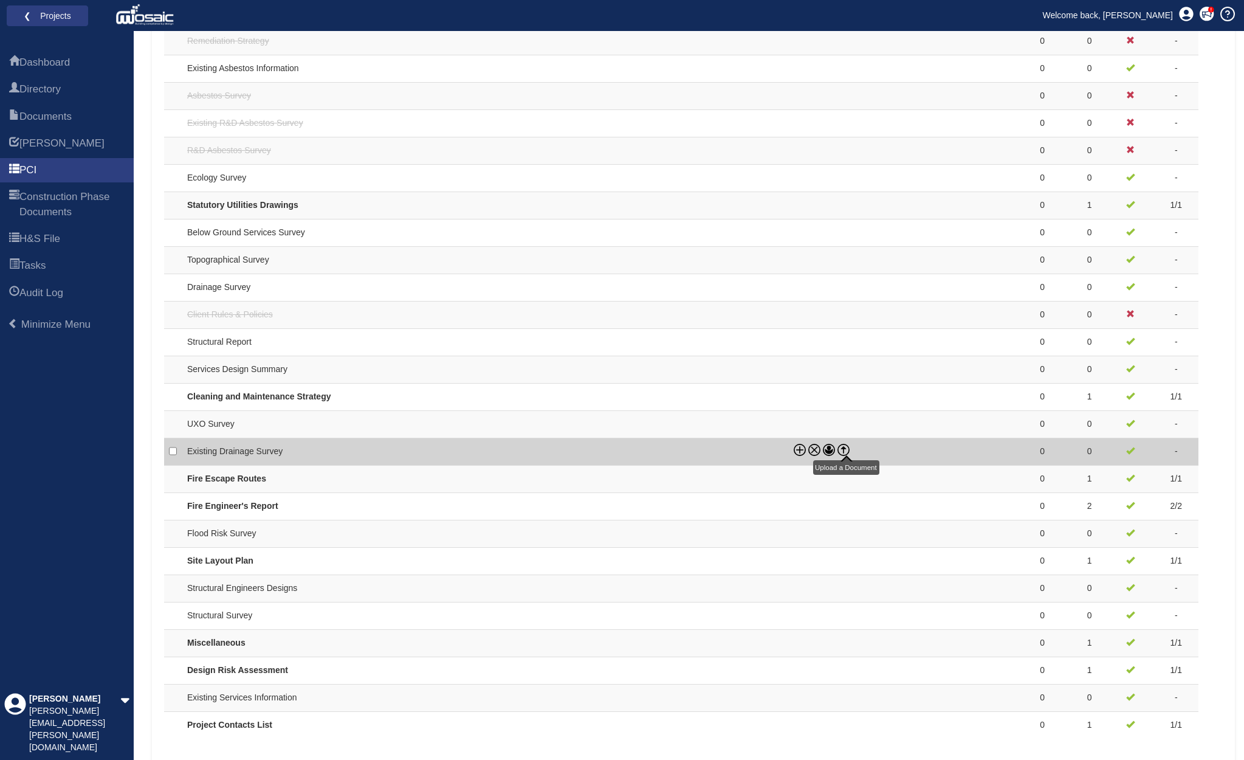
click at [846, 446] on icon at bounding box center [843, 447] width 5 height 2
checkbox input "true"
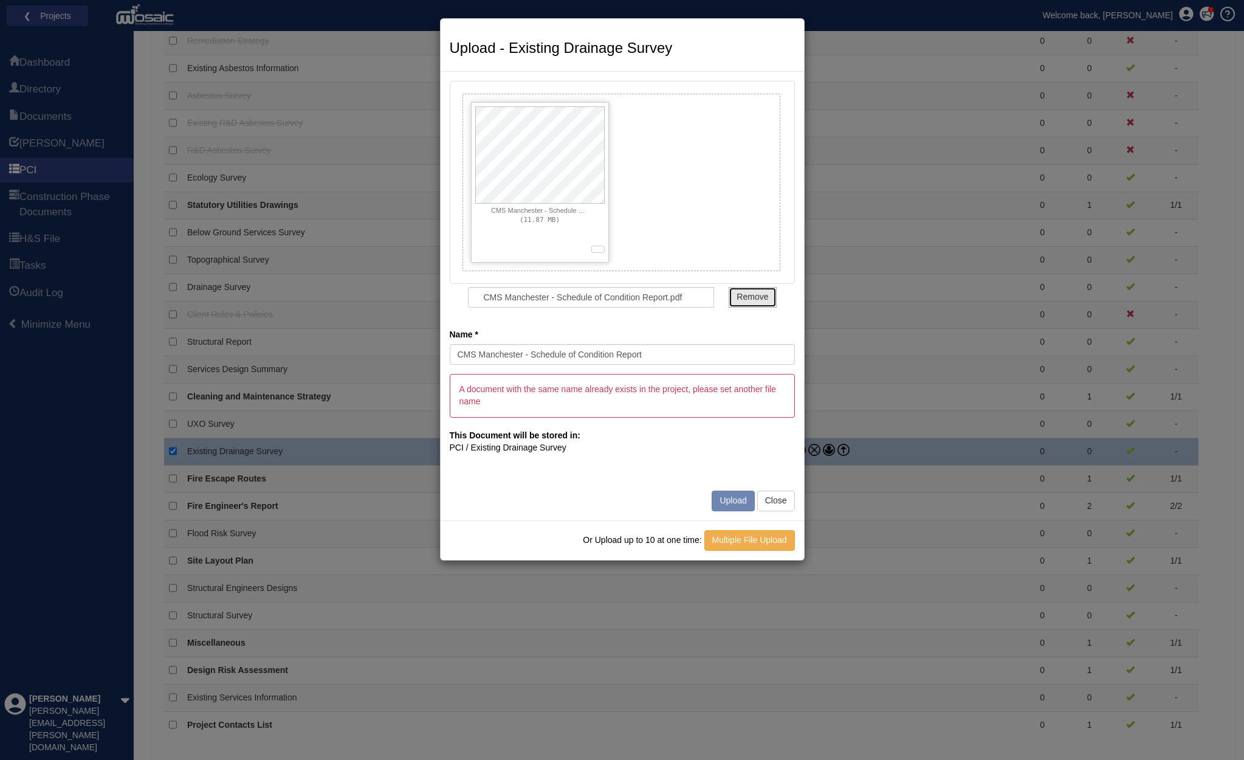
click at [752, 299] on span "Remove" at bounding box center [753, 297] width 32 height 10
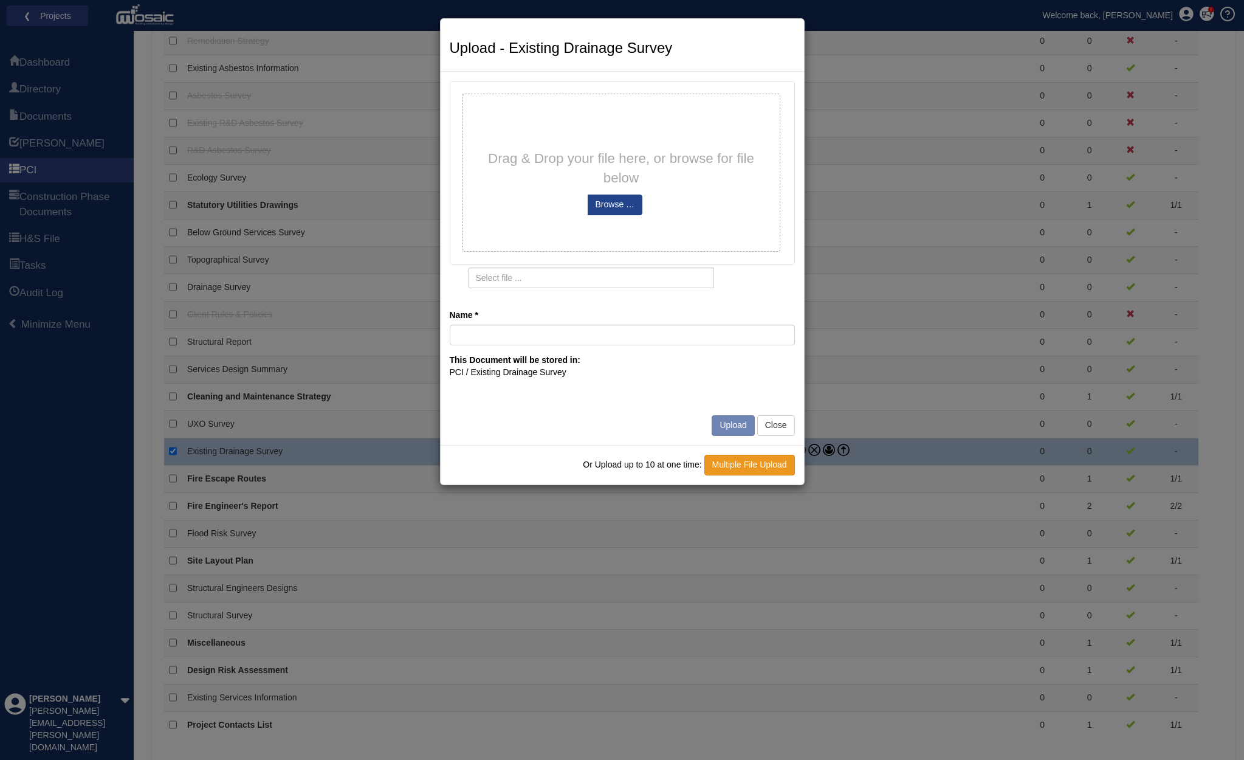
click at [761, 461] on link "Multiple File Upload" at bounding box center [750, 465] width 91 height 21
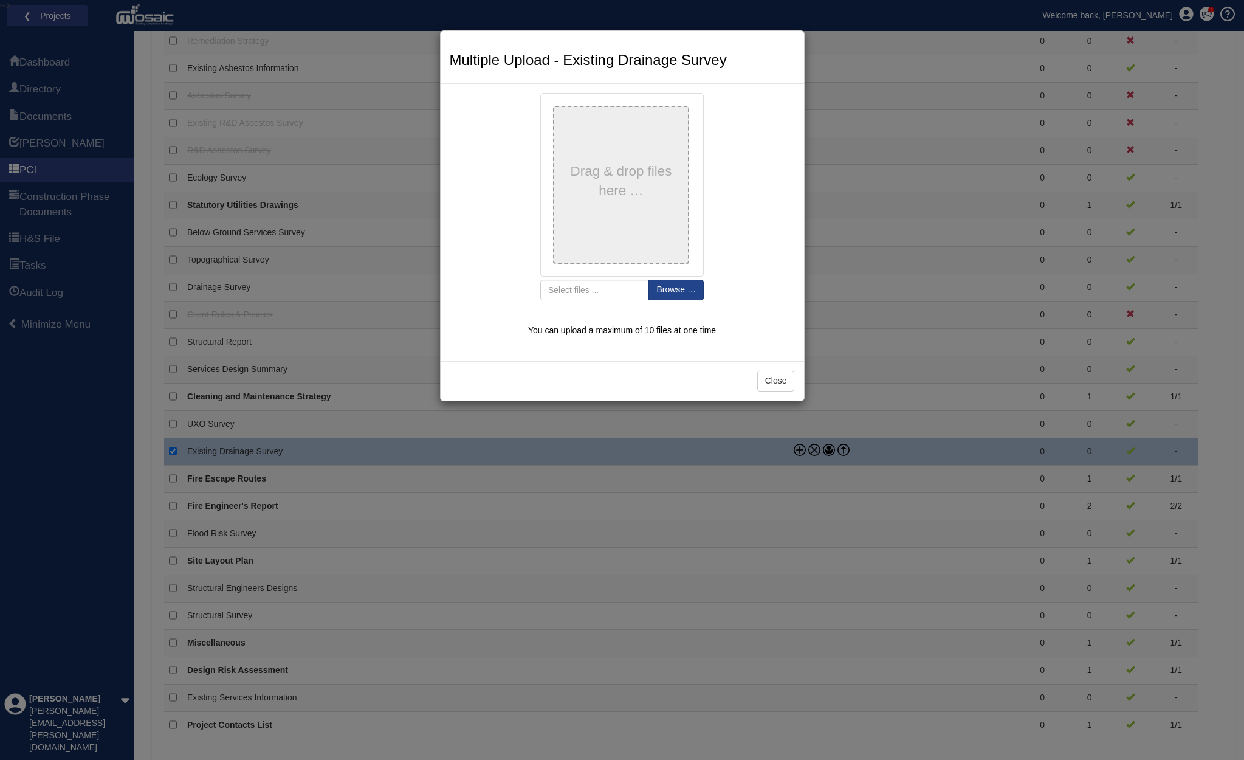
type input "LS6027 - Survey"
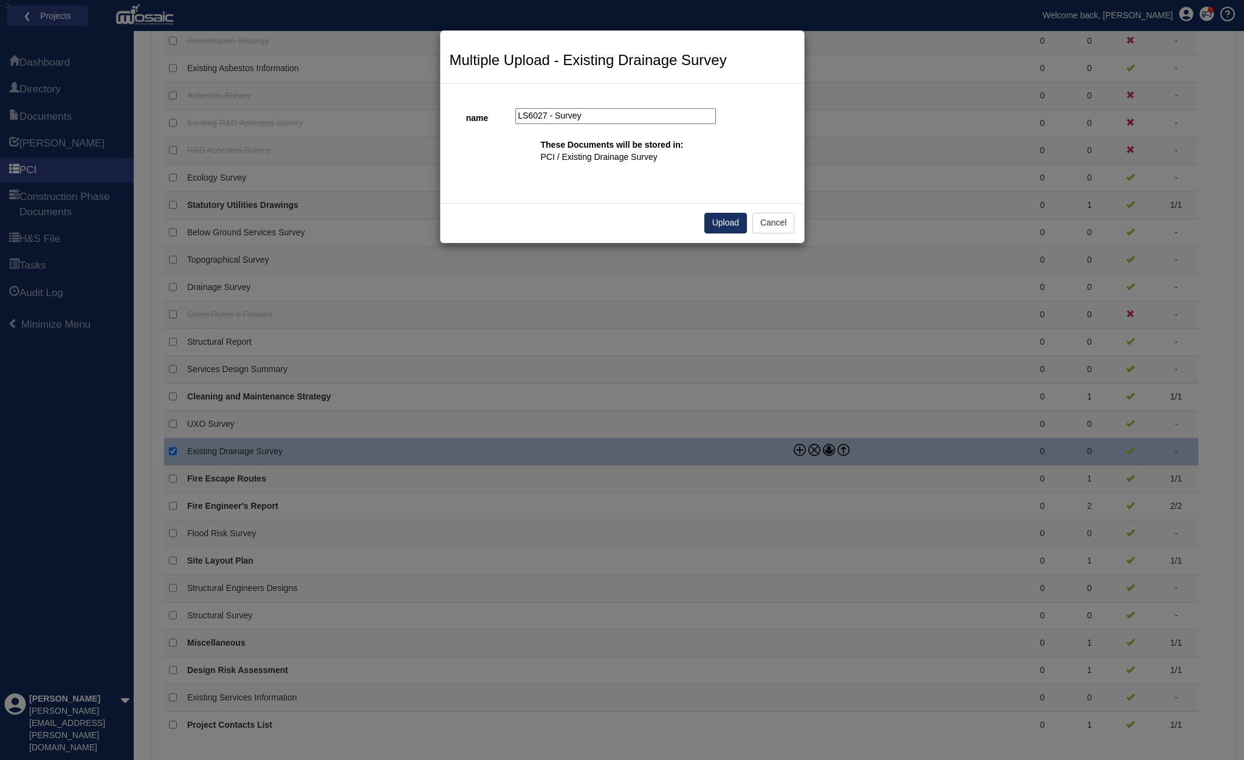
click at [719, 221] on button "Upload" at bounding box center [726, 223] width 43 height 21
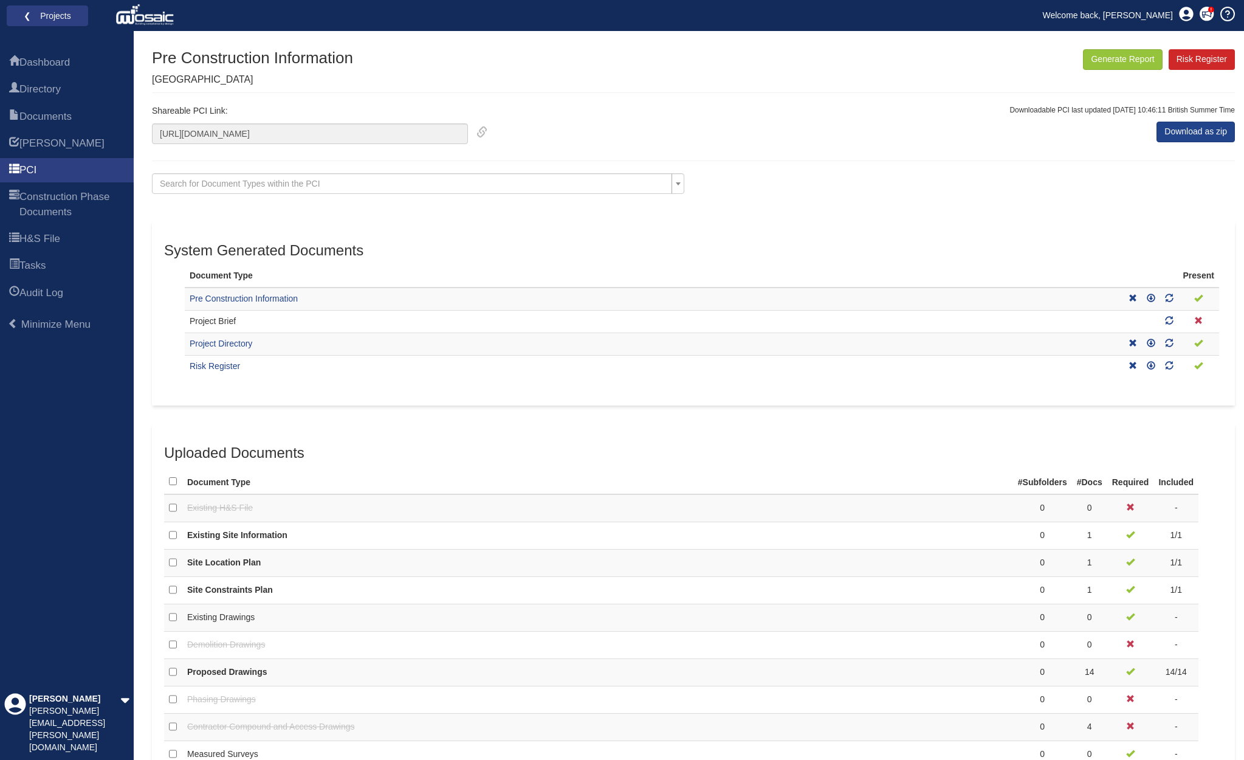
scroll to position [0, 0]
click at [62, 69] on span "Dashboard" at bounding box center [44, 62] width 50 height 15
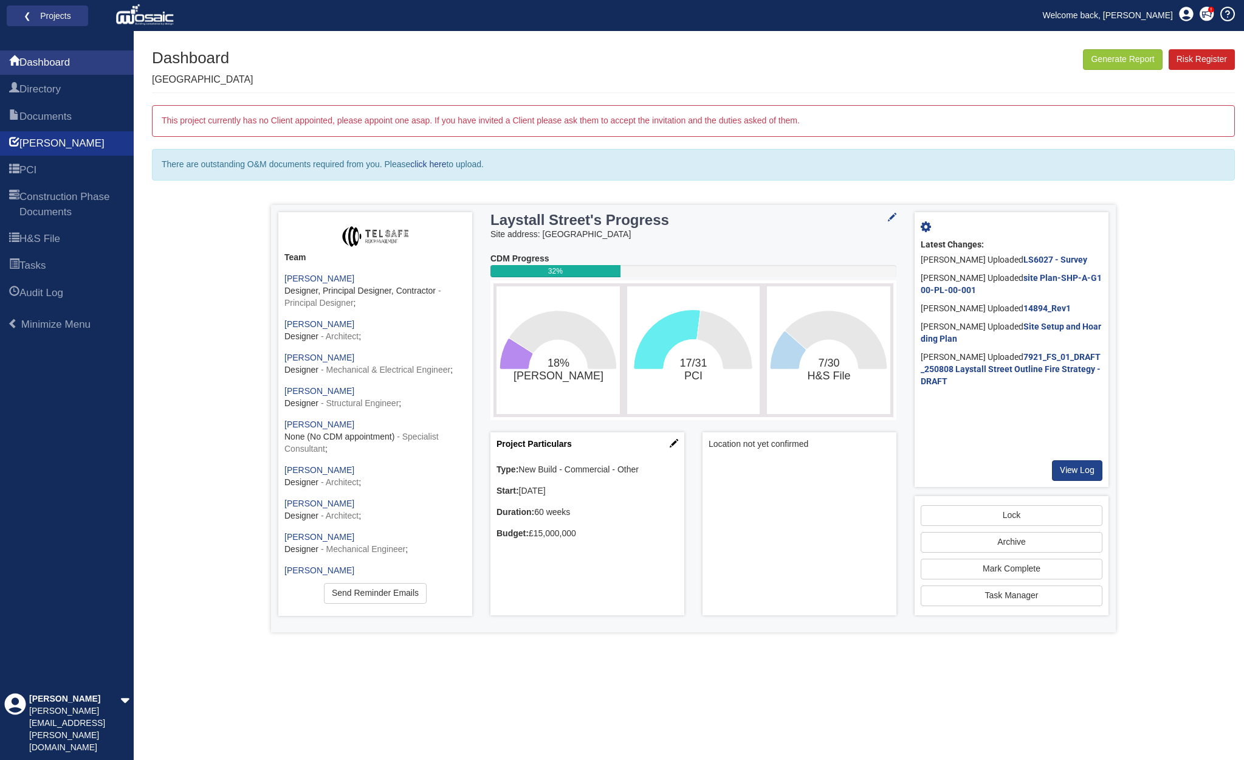
click at [45, 142] on span "[PERSON_NAME]" at bounding box center [61, 143] width 85 height 15
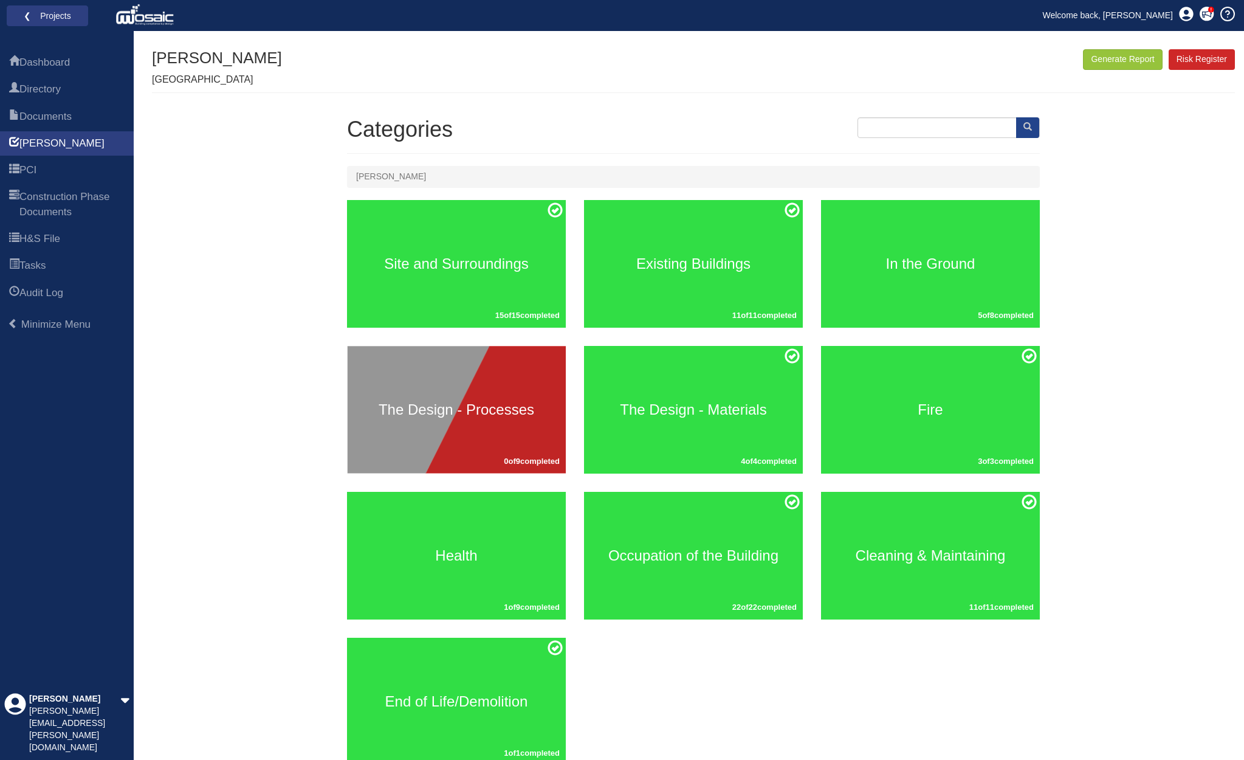
click at [483, 426] on div "The Design - Processes 0 of 9 completed" at bounding box center [456, 410] width 219 height 128
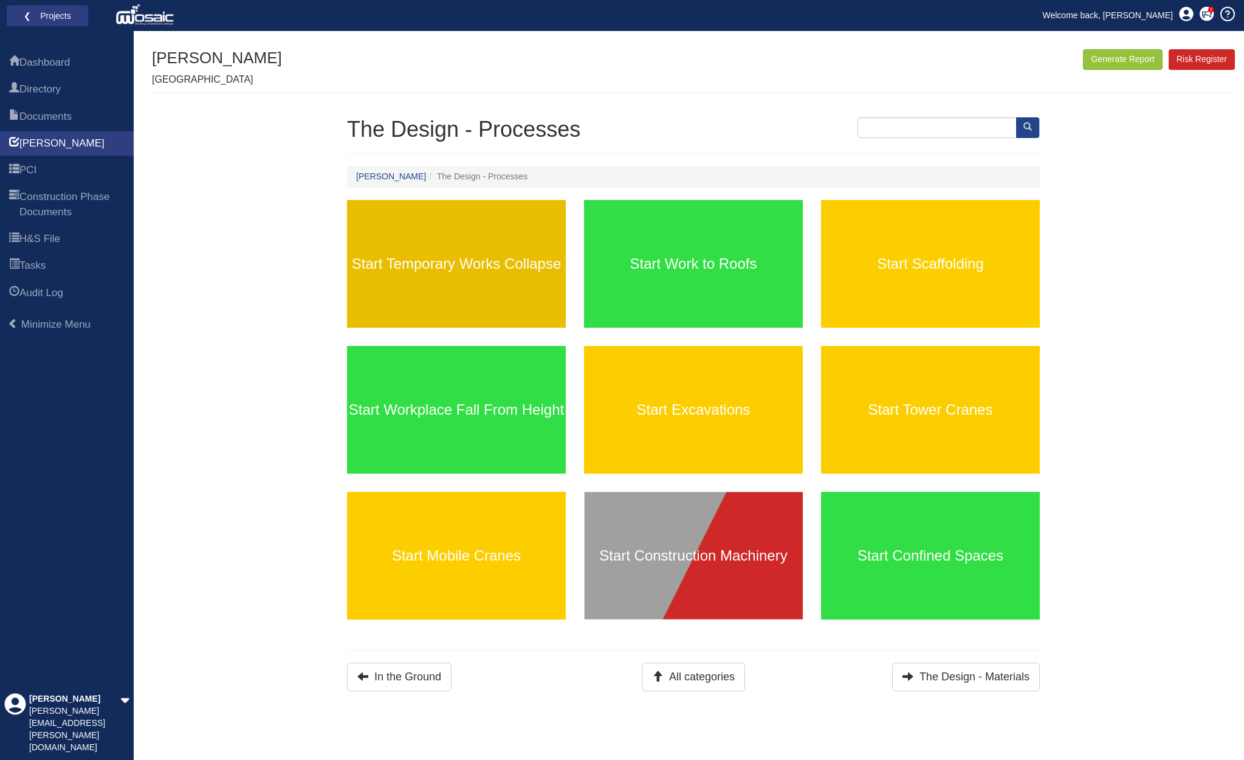
click at [468, 271] on div "Start Temporary Works Collapse" at bounding box center [456, 264] width 219 height 128
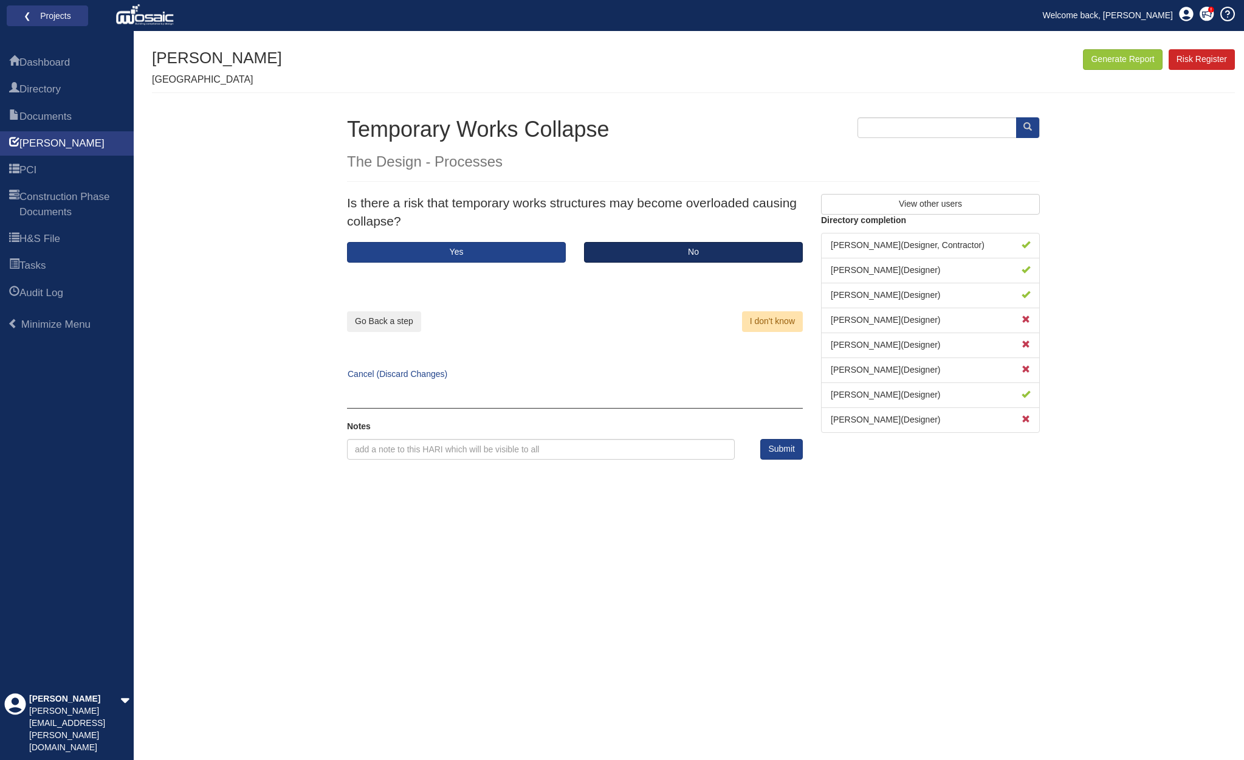
click at [644, 250] on button "No" at bounding box center [693, 252] width 219 height 21
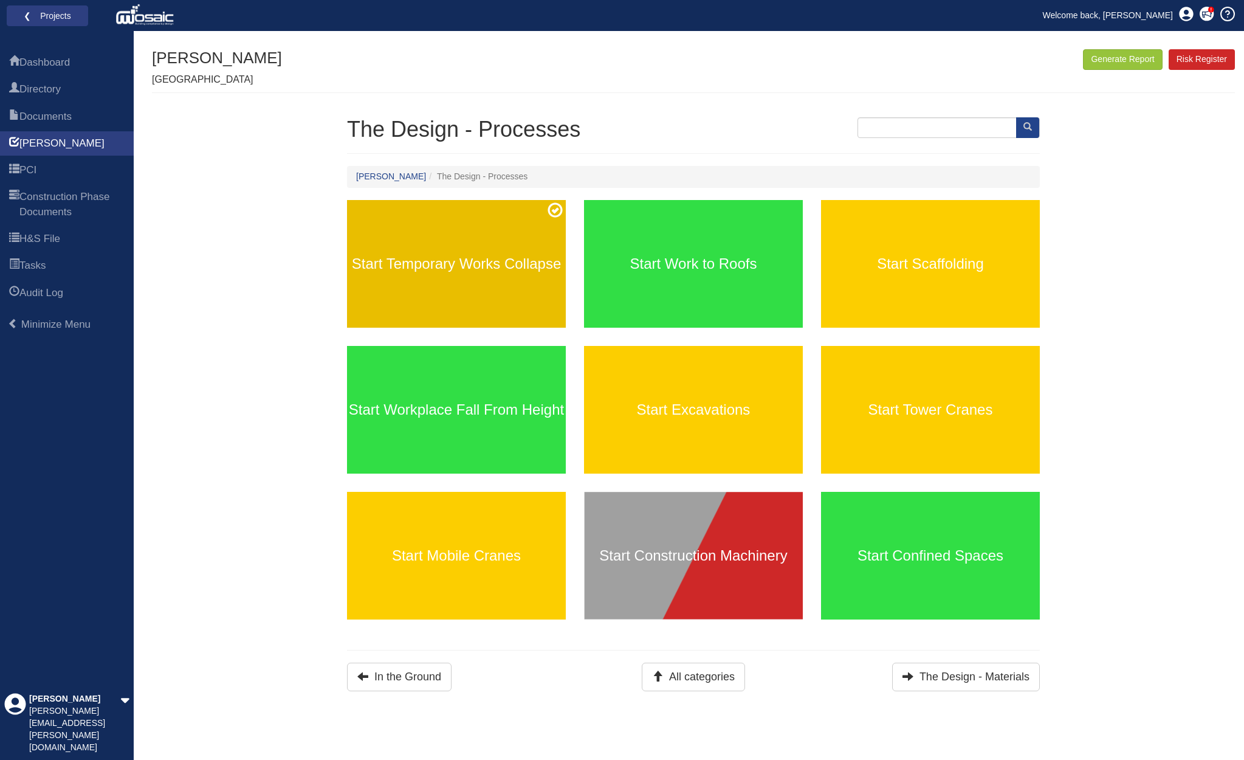
click at [523, 266] on h3 "Start Temporary Works Collapse" at bounding box center [456, 264] width 219 height 16
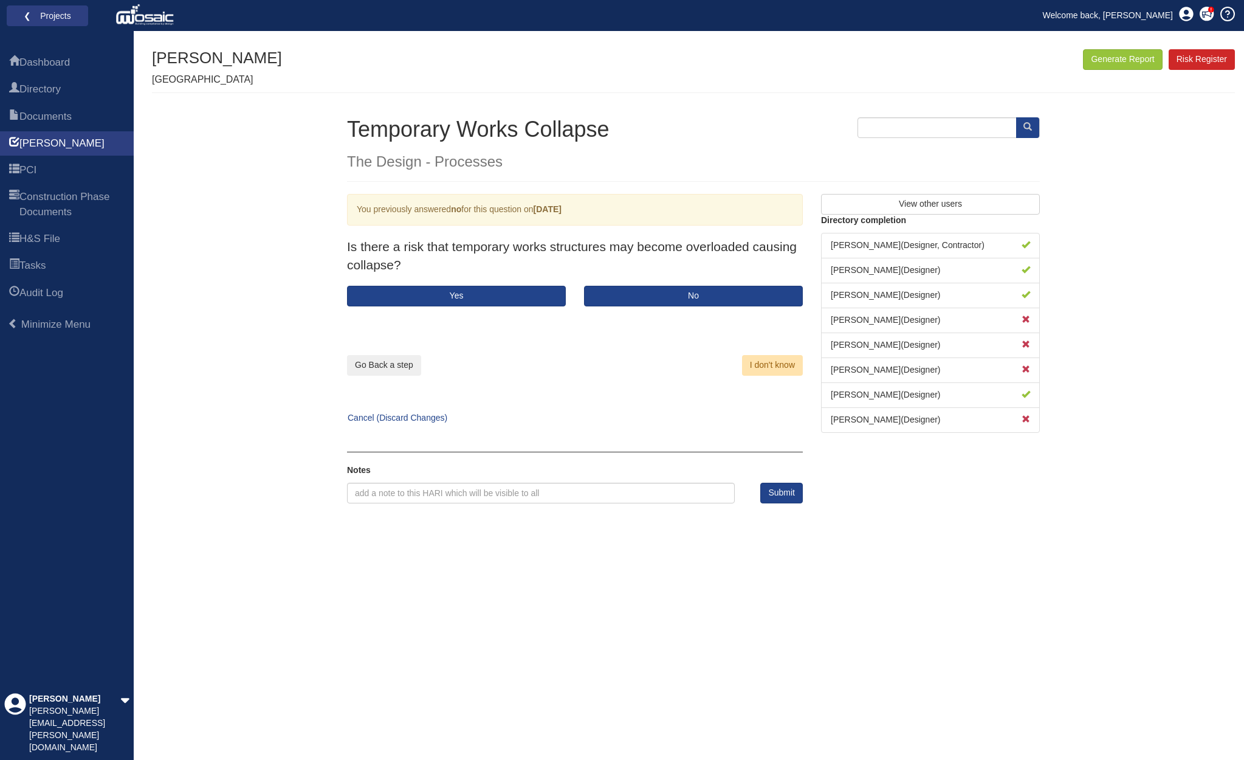
drag, startPoint x: 400, startPoint y: 363, endPoint x: 423, endPoint y: 364, distance: 22.5
click at [400, 363] on button "Go Back a step" at bounding box center [384, 365] width 74 height 21
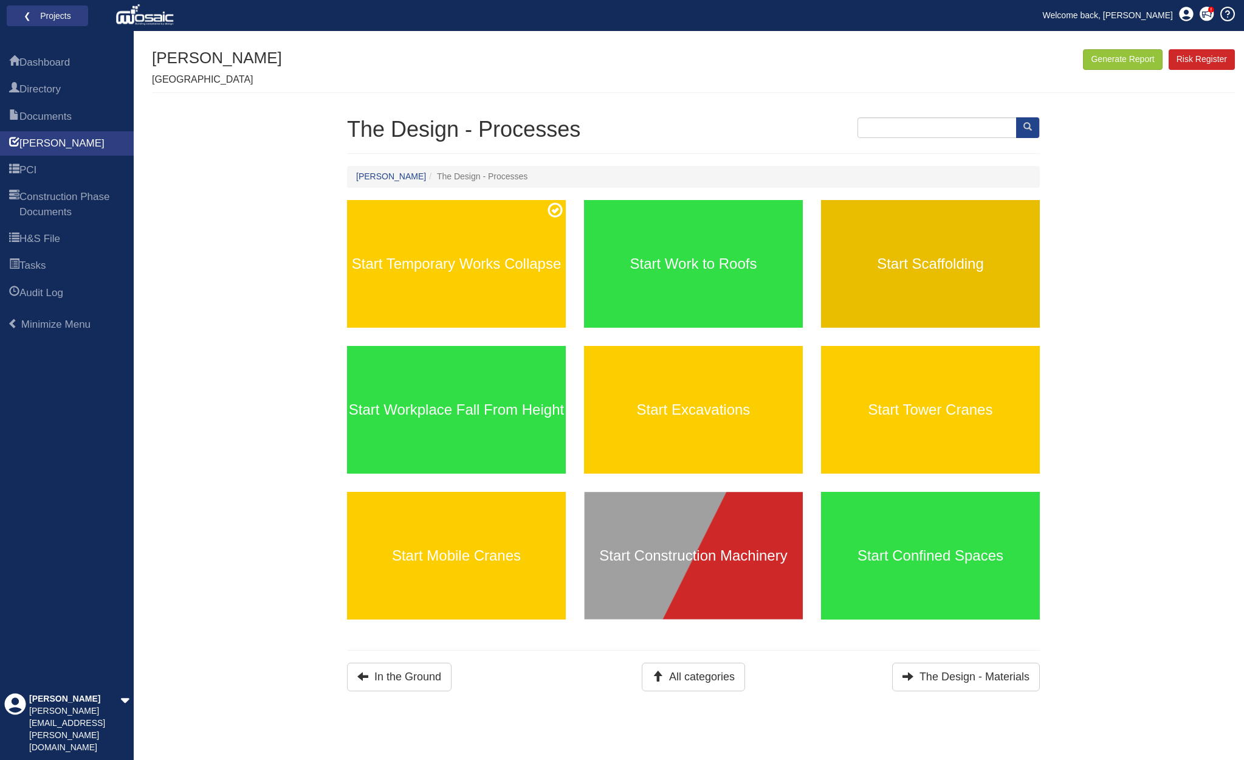
scroll to position [0, 1]
click at [925, 282] on div "Start Scaffolding" at bounding box center [930, 264] width 219 height 128
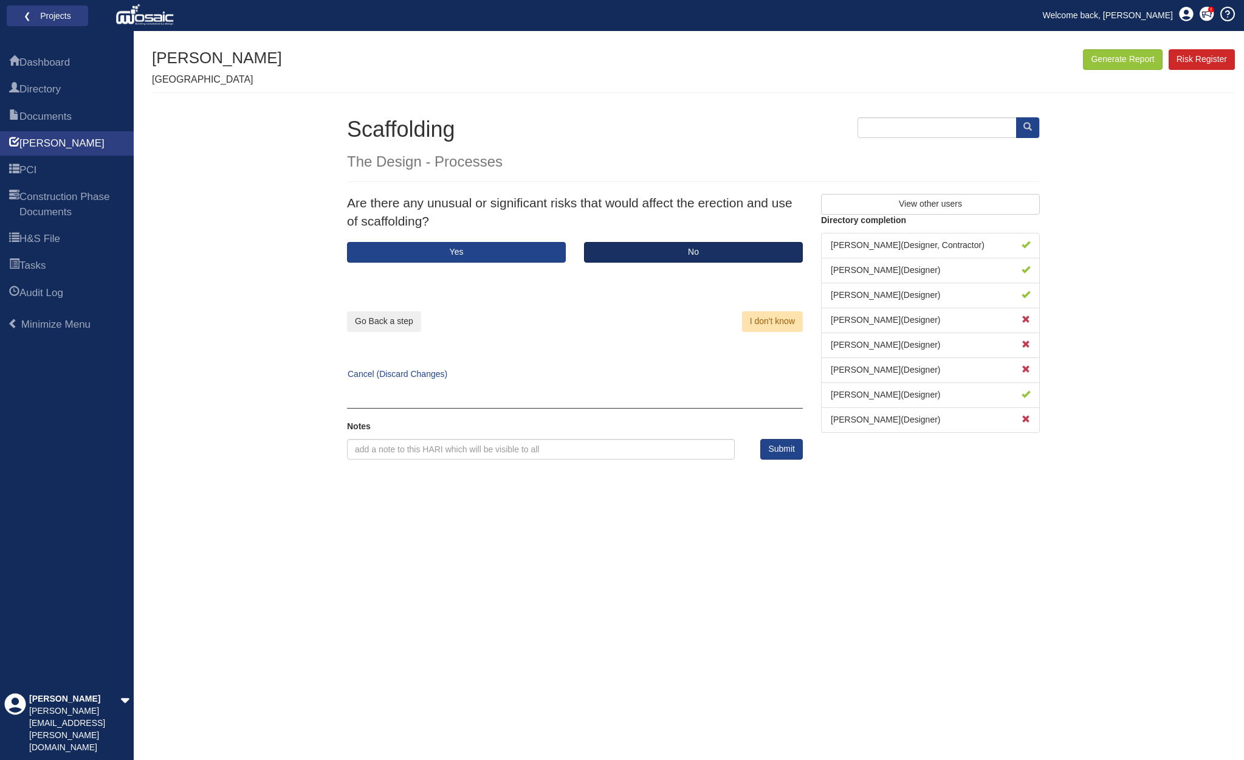
click at [686, 248] on button "No" at bounding box center [693, 252] width 219 height 21
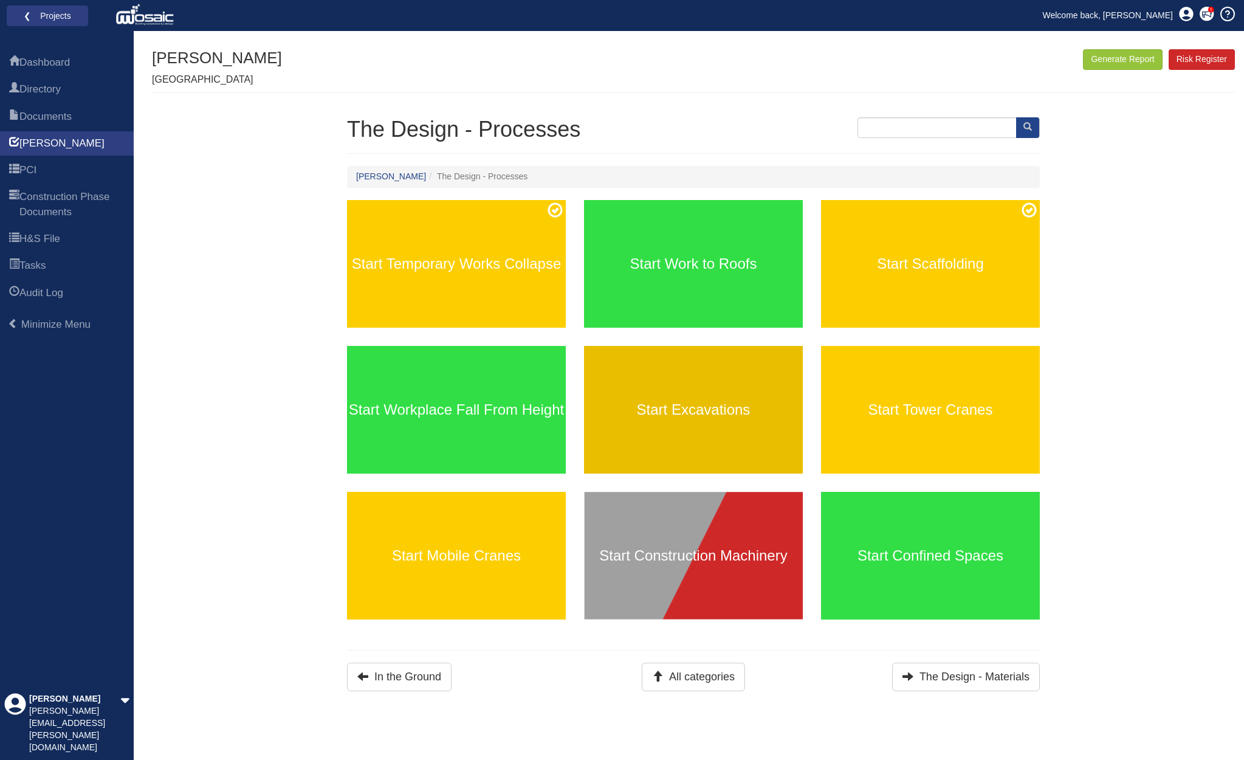
click at [705, 365] on div "Start Excavations" at bounding box center [693, 410] width 219 height 128
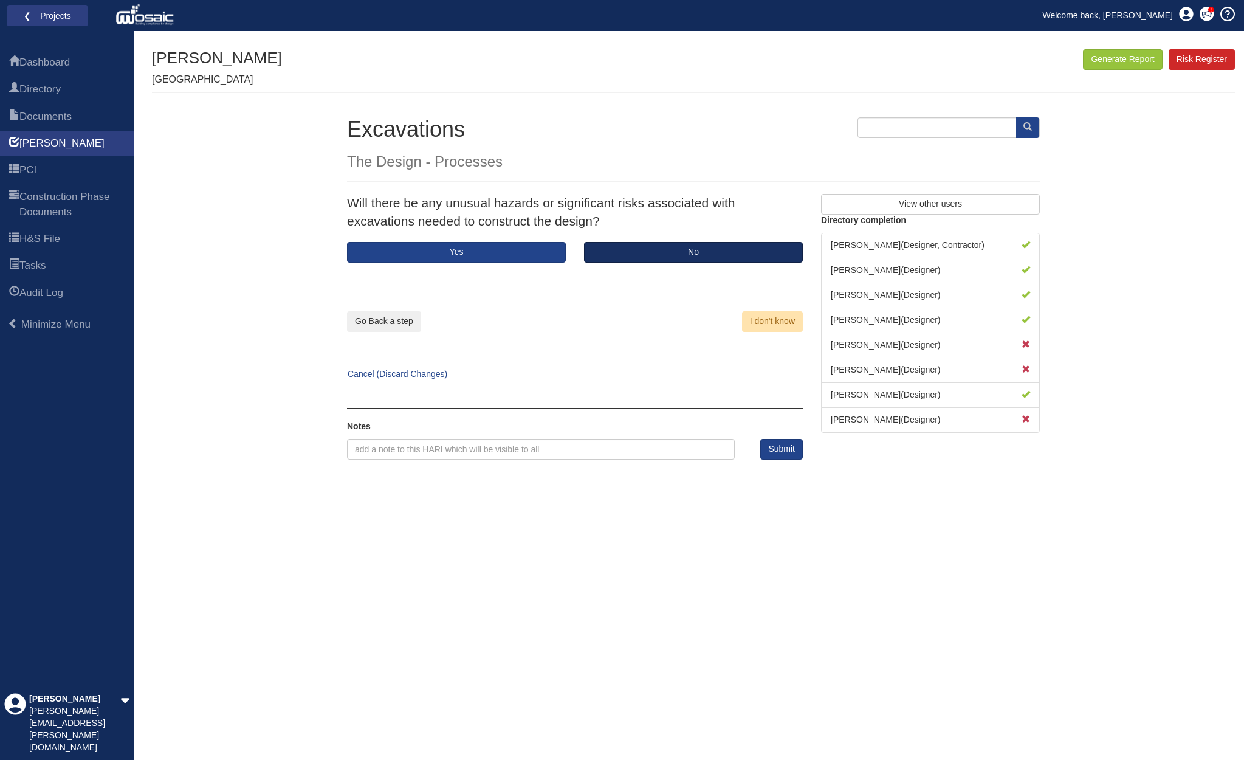
click at [652, 252] on button "No" at bounding box center [693, 252] width 219 height 21
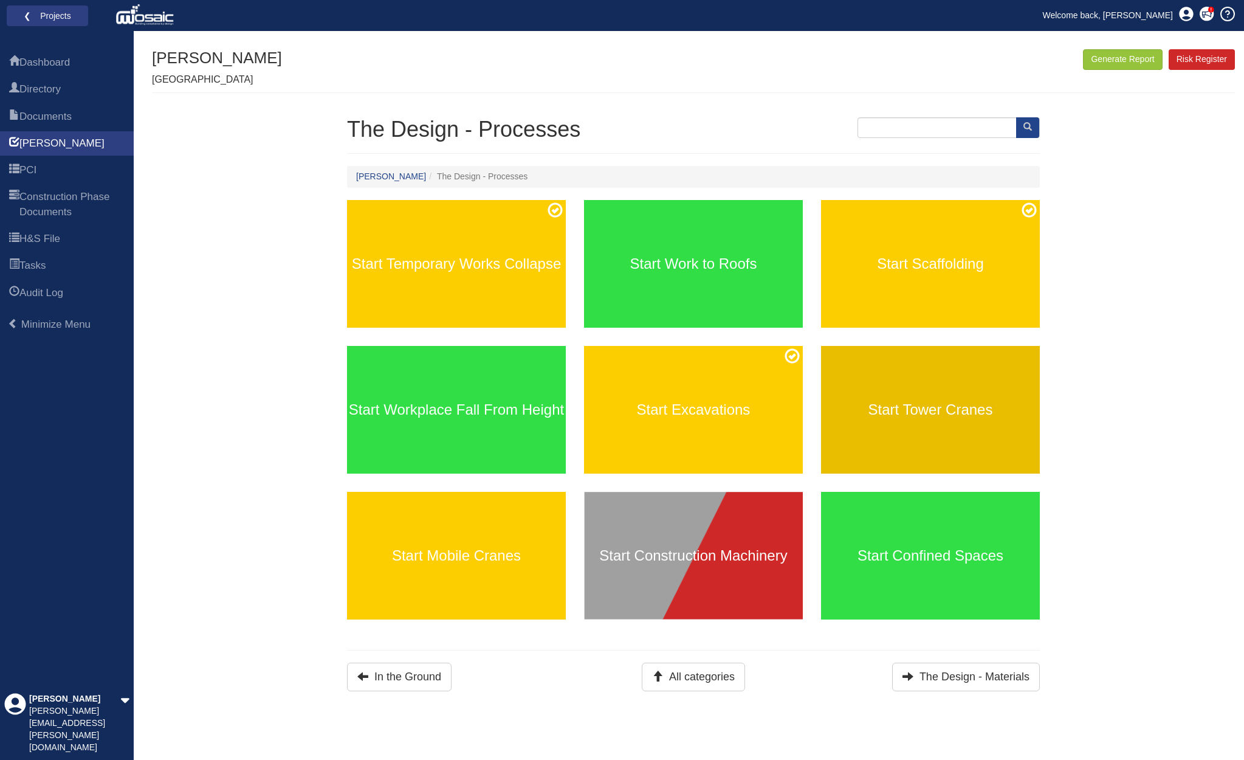
click at [954, 391] on div "Start Tower Cranes" at bounding box center [930, 410] width 219 height 128
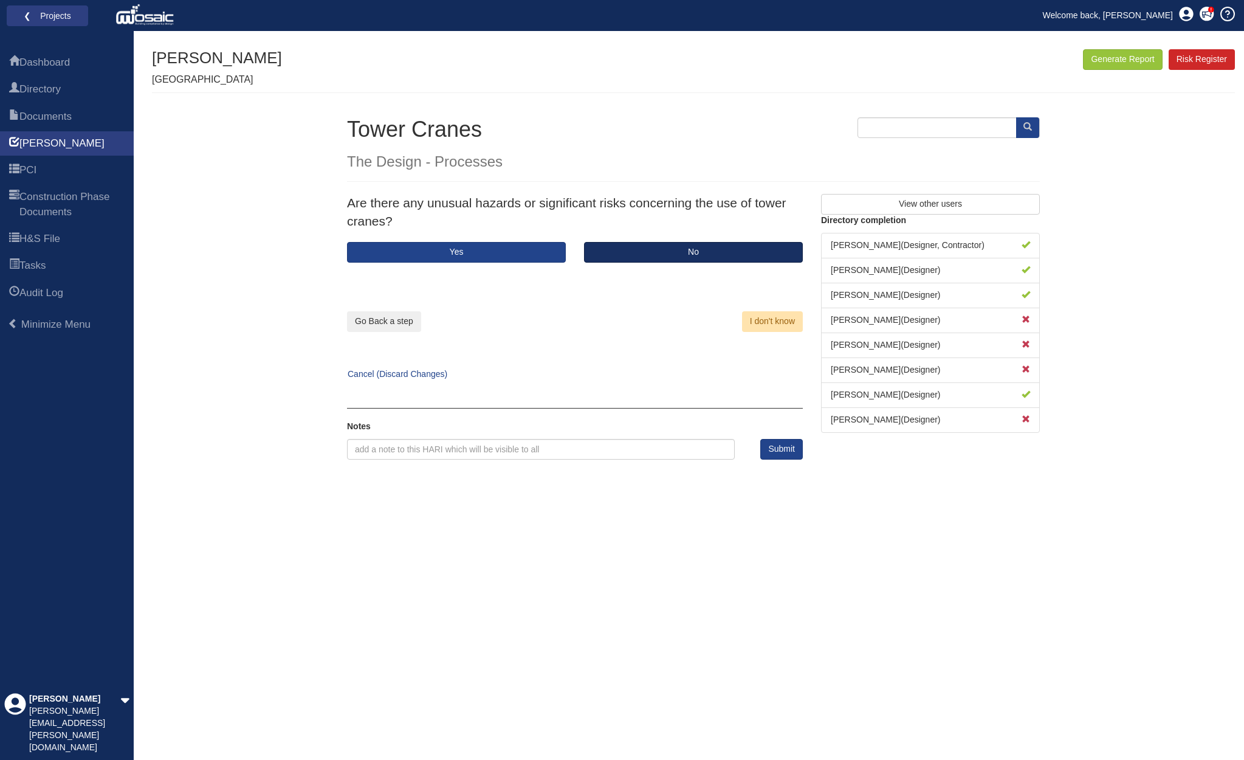
click at [658, 246] on button "No" at bounding box center [693, 252] width 219 height 21
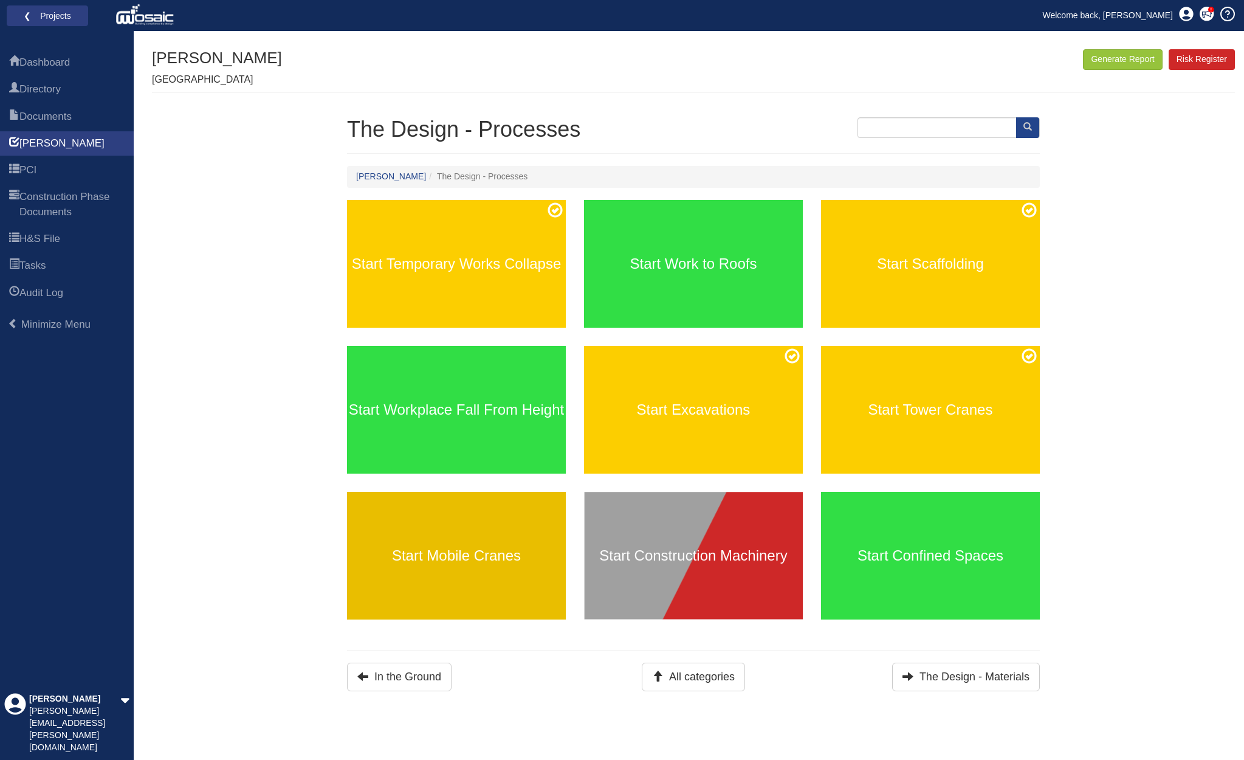
click at [469, 529] on div "Start Mobile Cranes" at bounding box center [456, 556] width 219 height 128
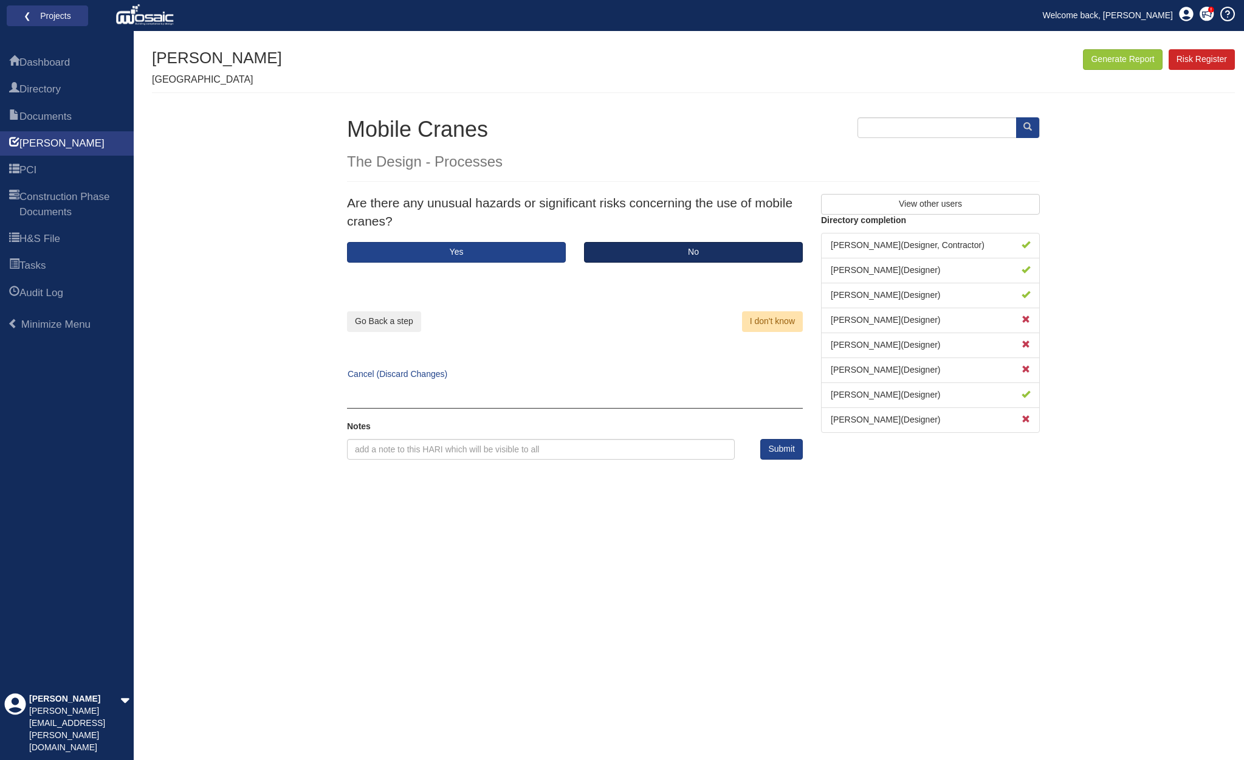
click at [650, 247] on button "No" at bounding box center [693, 252] width 219 height 21
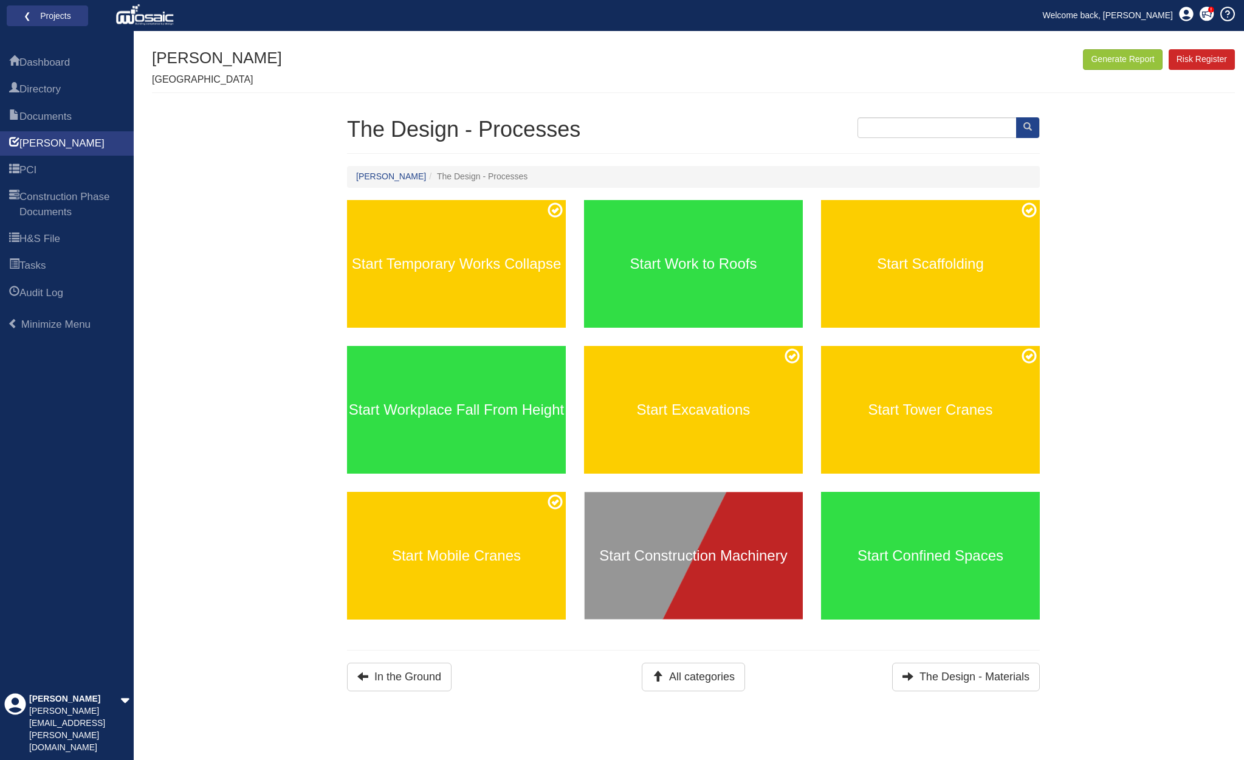
click at [702, 565] on div "Start Construction Machinery" at bounding box center [693, 556] width 219 height 128
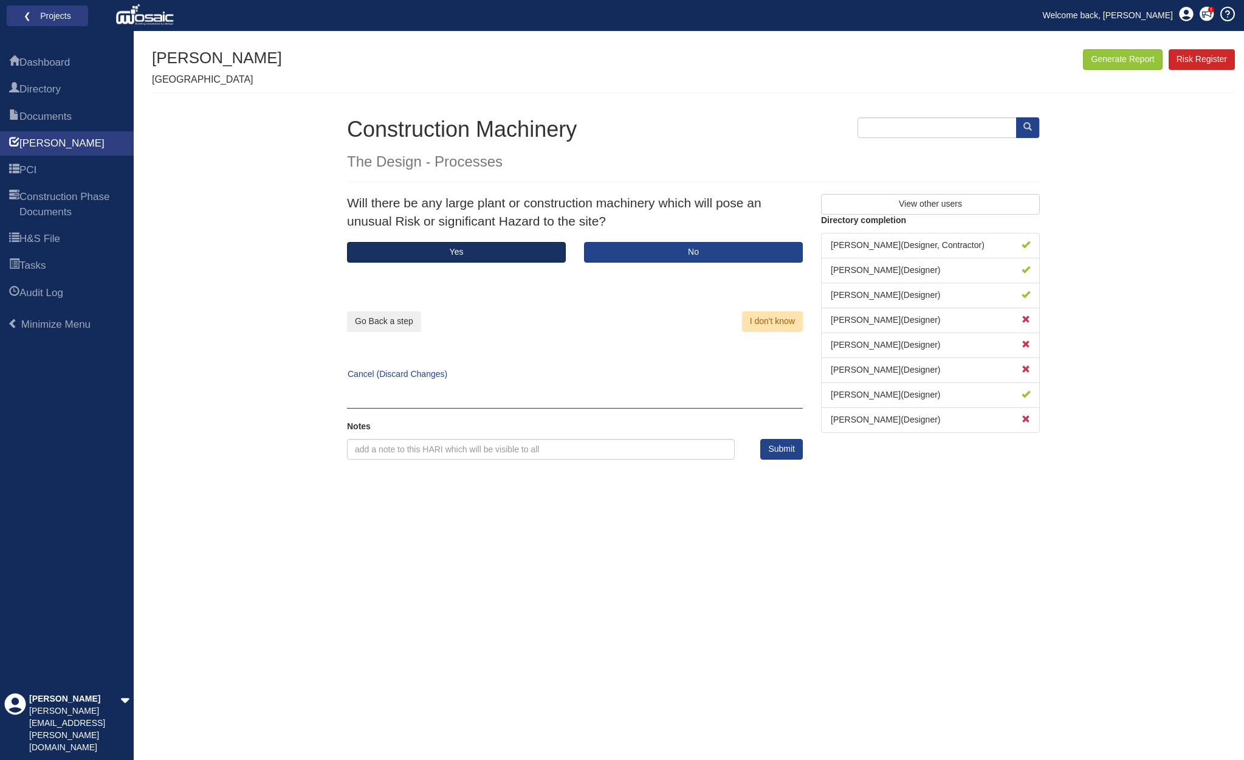
click at [473, 250] on button "Yes" at bounding box center [456, 252] width 219 height 21
click at [484, 252] on button "Yes" at bounding box center [456, 252] width 219 height 21
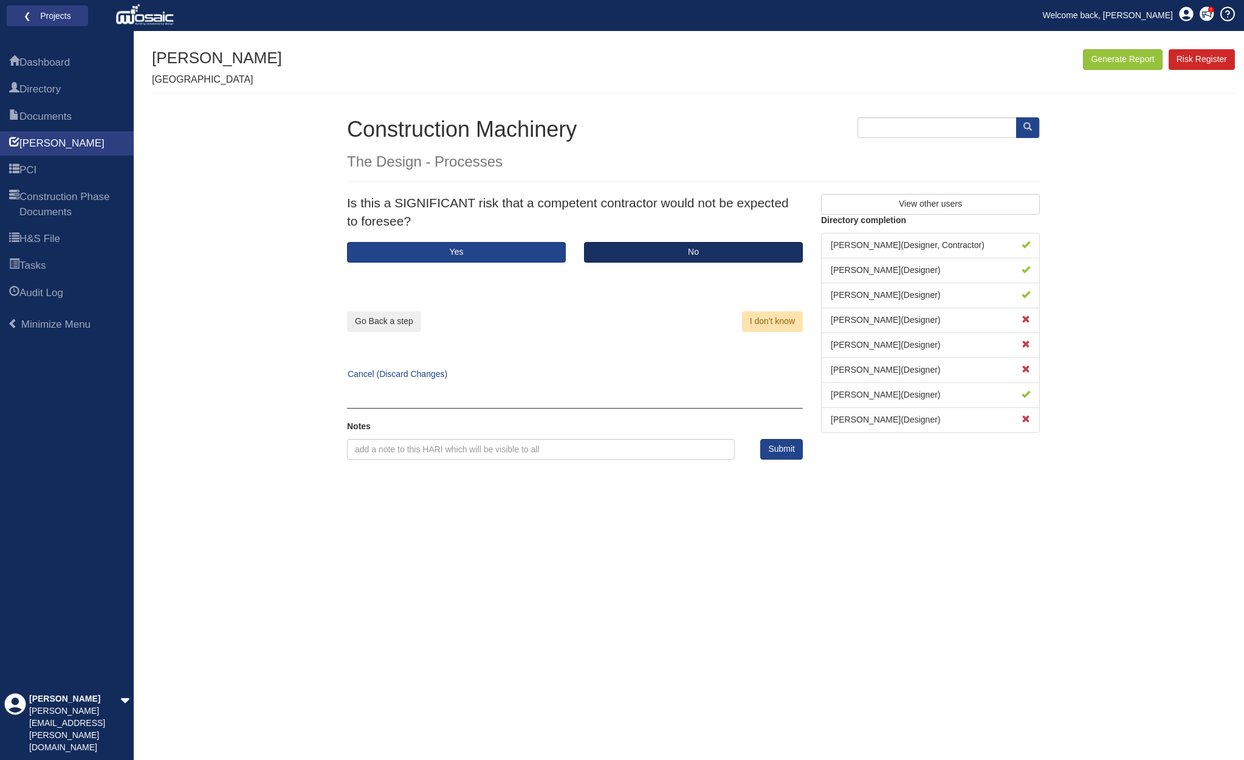
click at [626, 252] on button "No" at bounding box center [693, 252] width 219 height 21
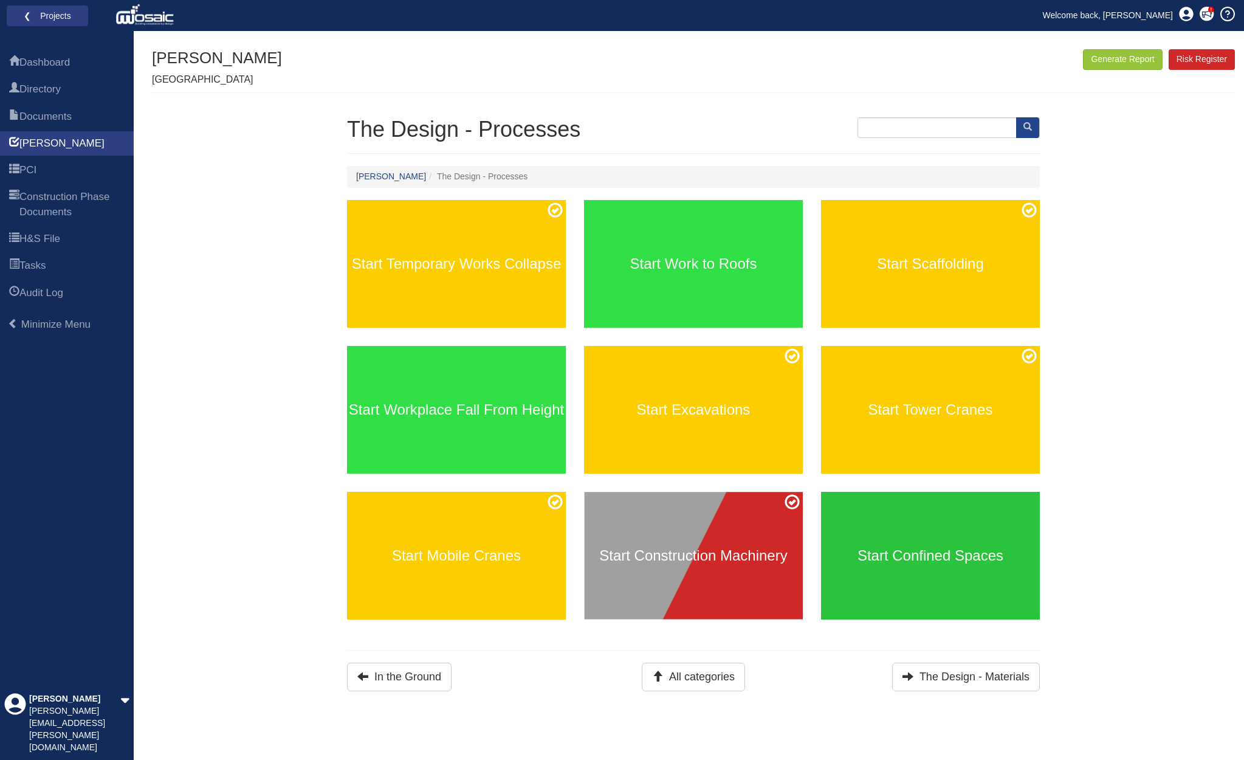
click at [995, 518] on div "Start Confined Spaces" at bounding box center [930, 556] width 219 height 128
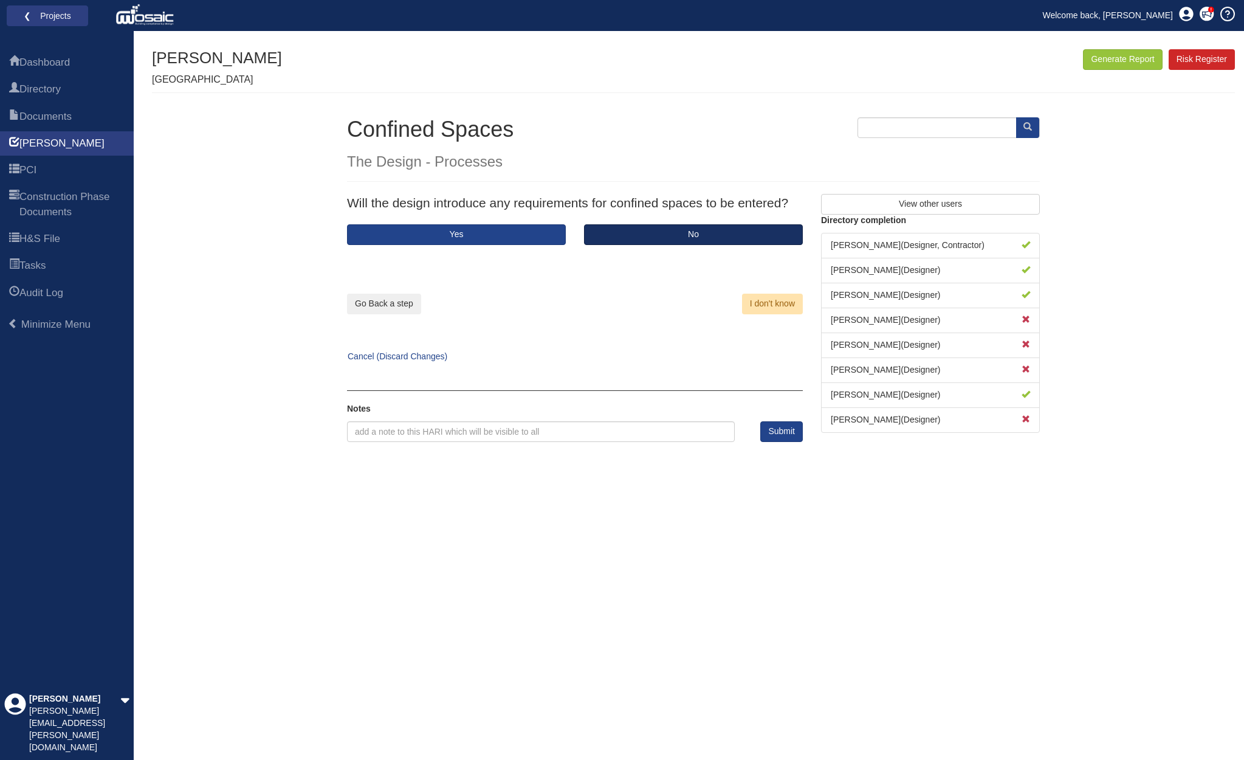
click at [689, 238] on button "No" at bounding box center [693, 234] width 219 height 21
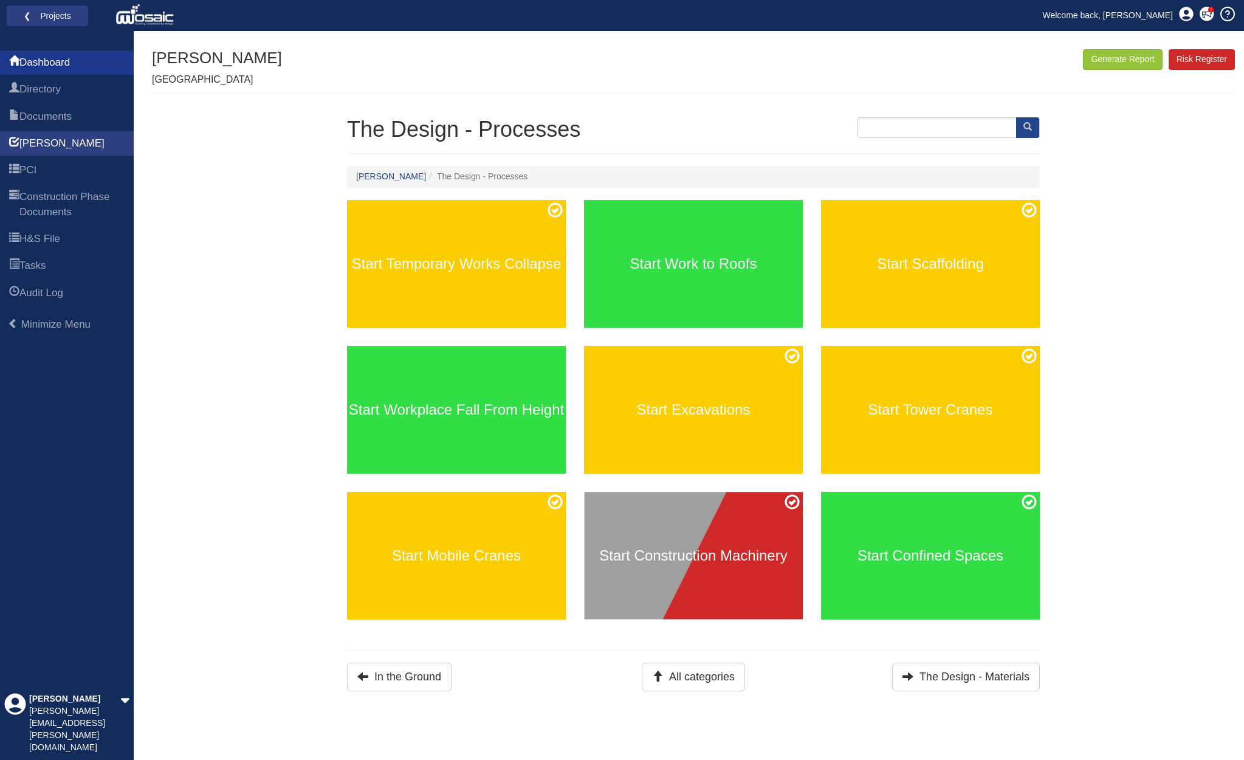
click at [70, 64] on span "Dashboard" at bounding box center [44, 62] width 50 height 15
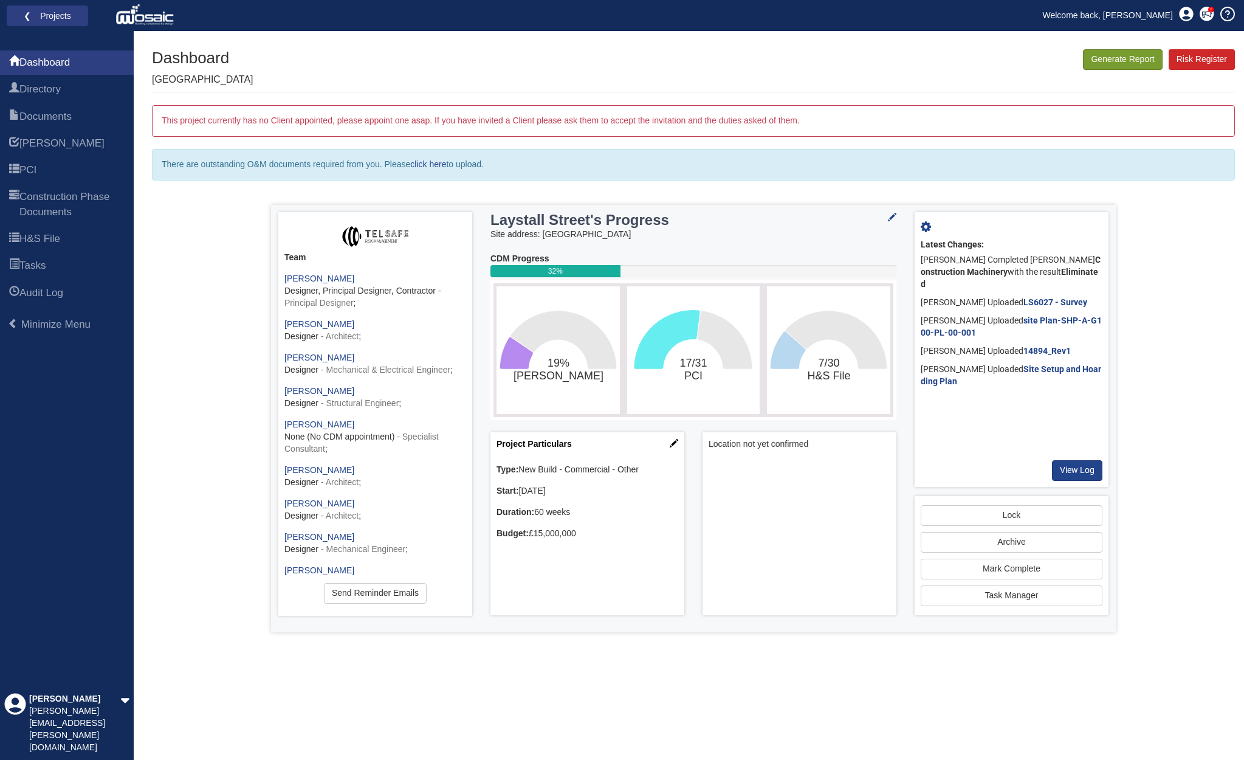
click at [1120, 59] on button "Generate Report" at bounding box center [1122, 59] width 79 height 21
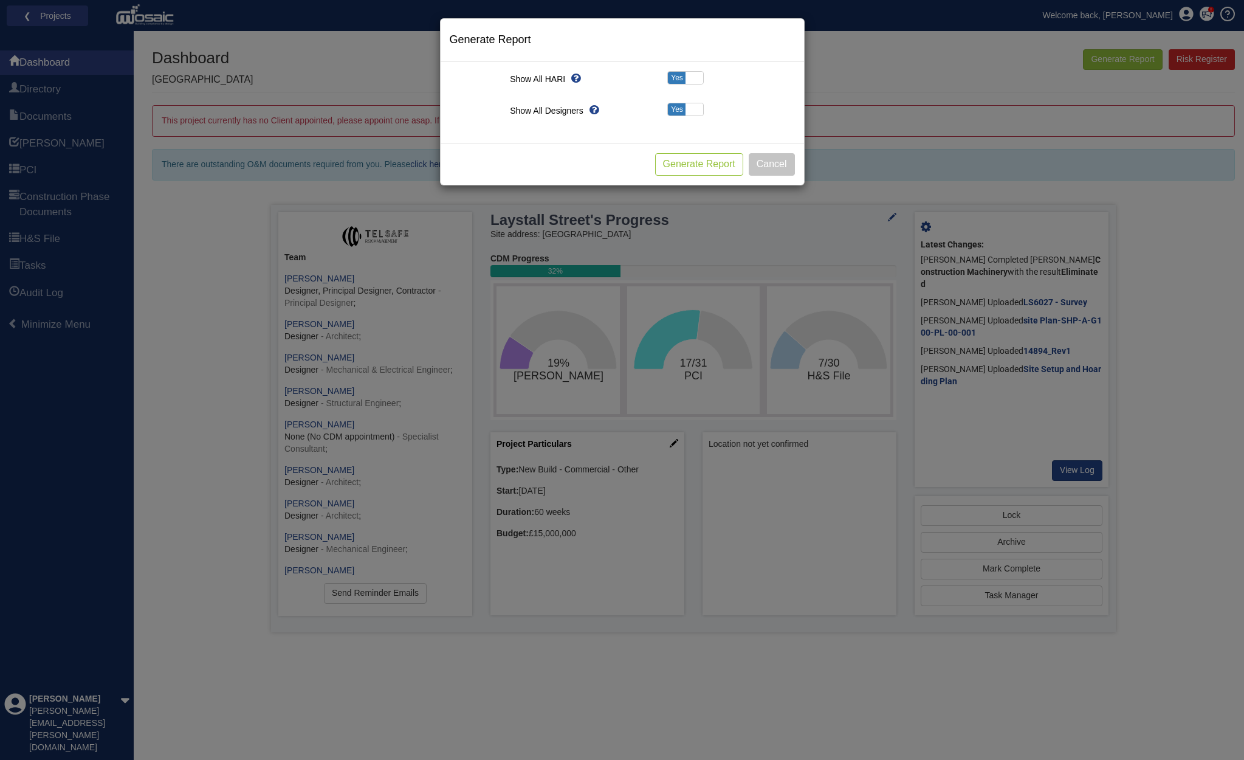
click at [700, 167] on button "Generate Report" at bounding box center [699, 164] width 88 height 22
